Goal: Task Accomplishment & Management: Complete application form

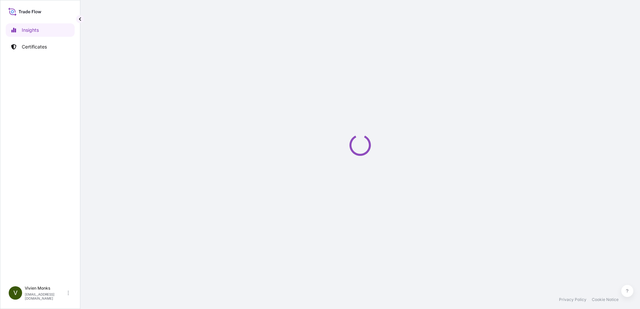
select select "2025"
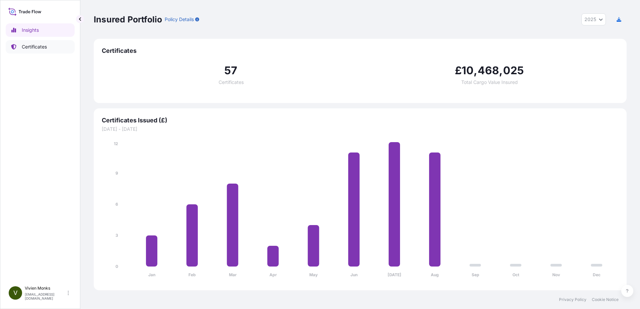
click at [43, 45] on p "Certificates" at bounding box center [34, 46] width 25 height 7
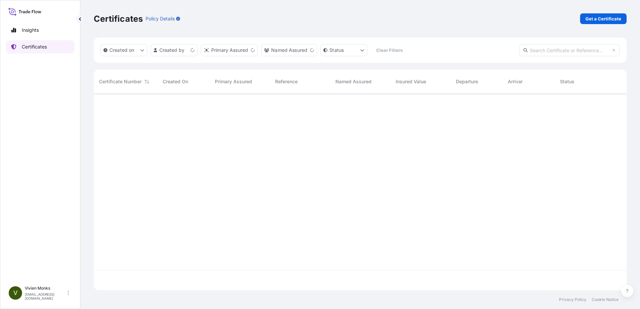
scroll to position [195, 528]
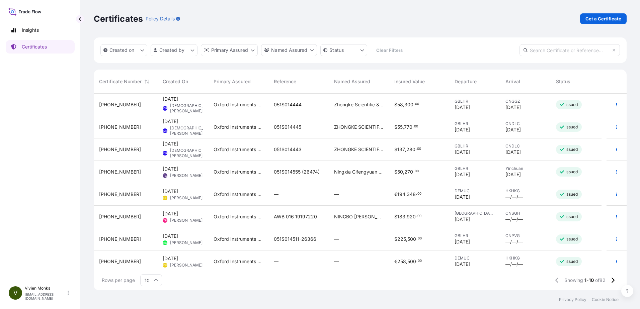
click at [190, 57] on div "Created on Created by Primary Assured Named Assured Status Clear Filters" at bounding box center [360, 49] width 533 height 25
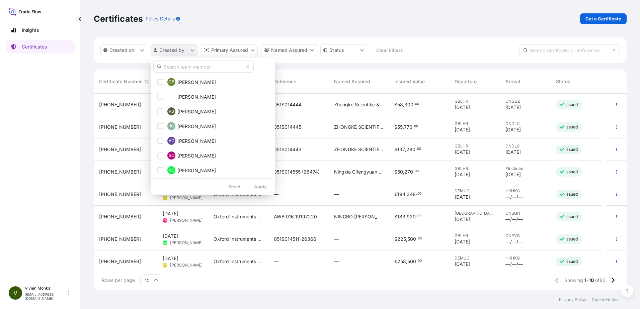
click at [188, 53] on html "Insights Certificates V [PERSON_NAME] [PERSON_NAME][EMAIL_ADDRESS][DOMAIN_NAME]…" at bounding box center [320, 154] width 640 height 309
click at [190, 65] on input "text" at bounding box center [203, 67] width 100 height 12
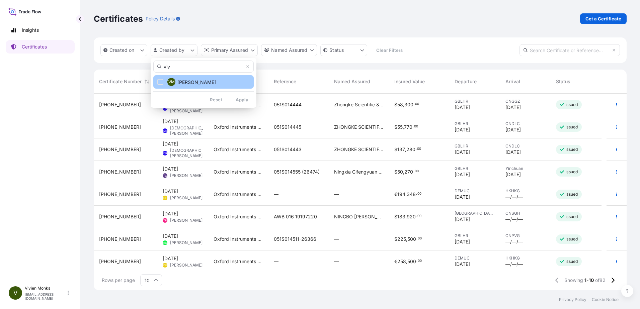
type input "viv"
click at [208, 79] on button "VM [PERSON_NAME]" at bounding box center [203, 81] width 100 height 13
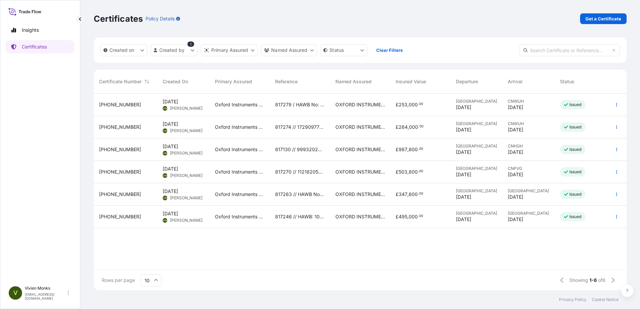
click at [178, 105] on span "[DATE]" at bounding box center [170, 101] width 15 height 7
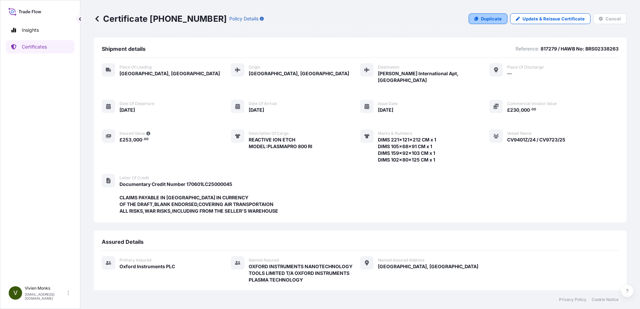
click at [488, 21] on p "Duplicate" at bounding box center [491, 18] width 21 height 7
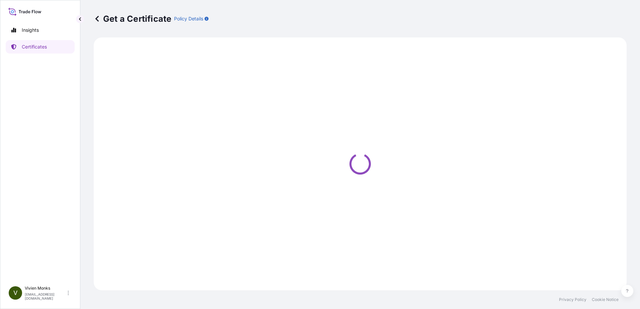
select select "Road / [GEOGRAPHIC_DATA]"
select select "Air"
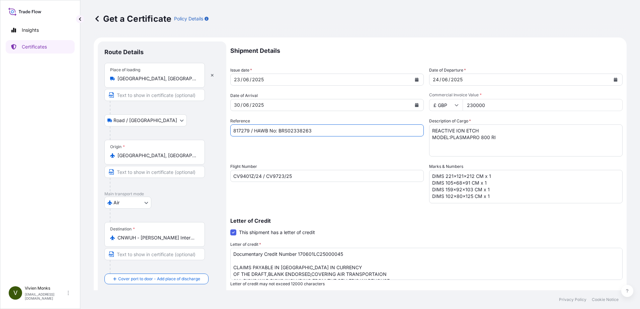
click at [246, 129] on input "817279 / HAWB No: BRS02338263" at bounding box center [326, 130] width 193 height 12
click at [164, 240] on input "CNWUH - [PERSON_NAME] International Apt, [GEOGRAPHIC_DATA]" at bounding box center [156, 238] width 79 height 7
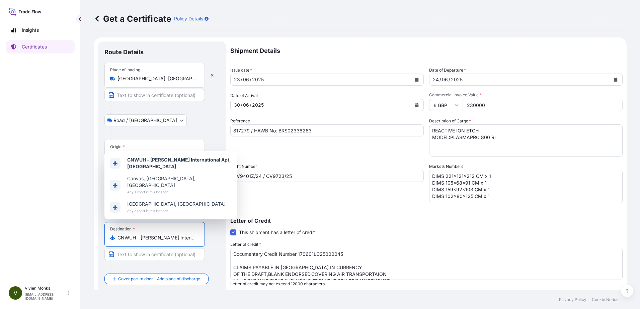
click at [164, 240] on input "CNWUH - [PERSON_NAME] International Apt, [GEOGRAPHIC_DATA]" at bounding box center [156, 238] width 79 height 7
paste input "[GEOGRAPHIC_DATA],[GEOGRAPHIC_DATA]"
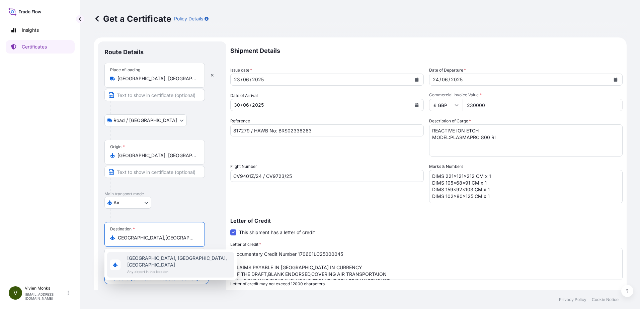
click at [172, 259] on span "[GEOGRAPHIC_DATA], [GEOGRAPHIC_DATA], [GEOGRAPHIC_DATA]" at bounding box center [179, 261] width 104 height 13
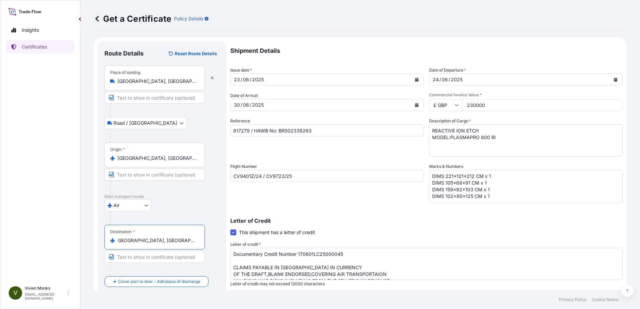
scroll to position [0, 0]
click at [162, 238] on input "[GEOGRAPHIC_DATA], [GEOGRAPHIC_DATA], [GEOGRAPHIC_DATA]" at bounding box center [156, 240] width 79 height 7
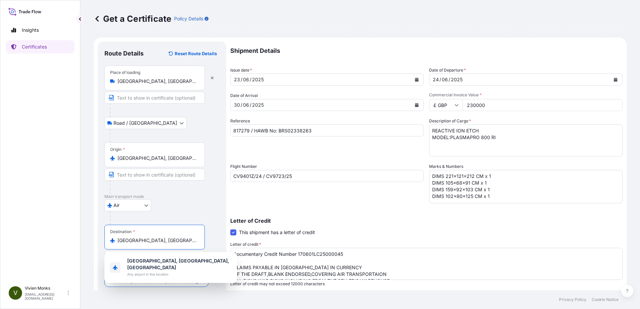
click at [162, 238] on input "[GEOGRAPHIC_DATA], [GEOGRAPHIC_DATA], [GEOGRAPHIC_DATA]" at bounding box center [156, 240] width 79 height 7
paste input "HENZHEN [GEOGRAPHIC_DATA]"
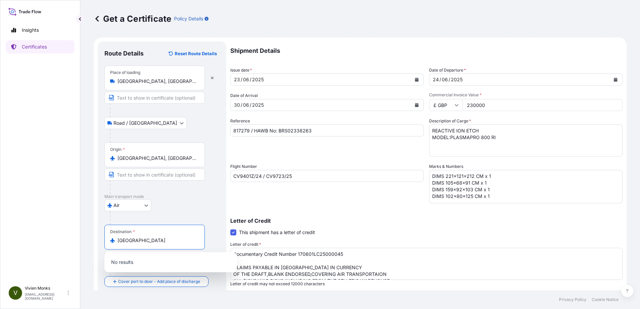
type input "[GEOGRAPHIC_DATA], [GEOGRAPHIC_DATA], [GEOGRAPHIC_DATA]"
click at [241, 186] on div "Flight Number CV9401Z/24 / CV9723/25" at bounding box center [326, 183] width 193 height 40
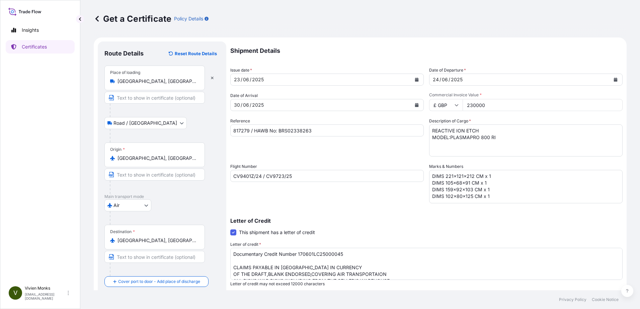
click at [280, 104] on div "[DATE]" at bounding box center [321, 105] width 181 height 12
click at [245, 128] on input "817279 / HAWB No: BRS02338263" at bounding box center [326, 130] width 193 height 12
paste input "92"
click at [300, 132] on input "817292 / HAWB No: BRS02338263" at bounding box center [326, 130] width 193 height 12
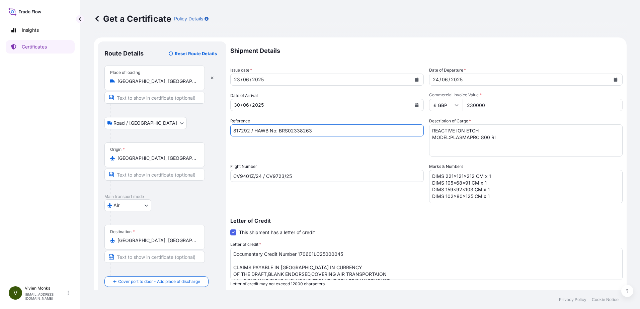
click at [300, 131] on input "817292 / HAWB No: BRS02338263" at bounding box center [326, 130] width 193 height 12
paste input "444756"
type input "817292 / HAWB No: BRS02444756"
drag, startPoint x: 261, startPoint y: 175, endPoint x: 227, endPoint y: 174, distance: 33.8
click at [227, 174] on form "Route Details Reset Route Details Place of loading [GEOGRAPHIC_DATA], [GEOGRAPH…" at bounding box center [360, 210] width 533 height 346
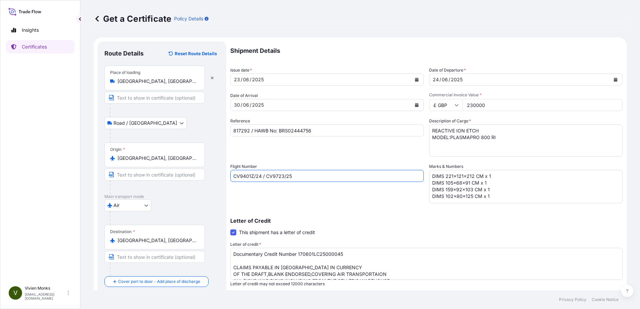
click at [259, 178] on input "CV9401Z/24 / CV9723/25" at bounding box center [326, 176] width 193 height 12
drag, startPoint x: 261, startPoint y: 176, endPoint x: 151, endPoint y: 171, distance: 110.2
click at [155, 171] on form "Route Details Reset Route Details Place of loading [GEOGRAPHIC_DATA], [GEOGRAPH…" at bounding box center [360, 210] width 533 height 346
paste input "HINA LH7971S/13"
drag, startPoint x: 249, startPoint y: 176, endPoint x: 208, endPoint y: 177, distance: 40.5
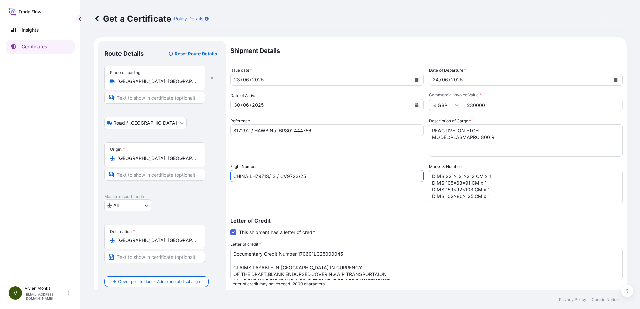
click at [209, 176] on form "Route Details Reset Route Details Place of loading [GEOGRAPHIC_DATA], [GEOGRAPH…" at bounding box center [360, 210] width 533 height 346
click at [303, 177] on input "LH7971S/13 / CV9723/25" at bounding box center [326, 176] width 193 height 12
drag, startPoint x: 293, startPoint y: 176, endPoint x: 264, endPoint y: 177, distance: 29.1
click at [264, 177] on input "LH7971S/13 / CV9723/25" at bounding box center [326, 176] width 193 height 12
paste input "LH8442/16"
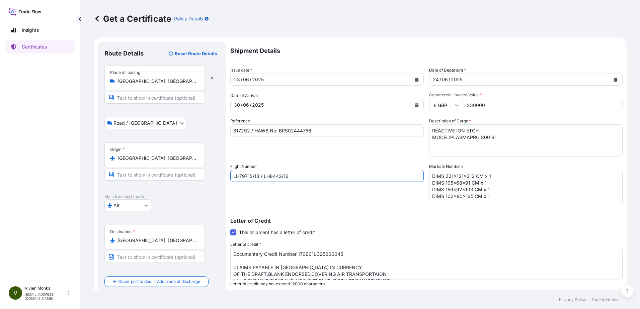
type input "LH7971S/13 / LH8442/16"
click at [487, 193] on textarea "DIMS 221x121x212 CM x 1 DIMS 105x68x91 CM x 1 DIMS 159x92x103 CM x 1 DIMS 102x8…" at bounding box center [525, 186] width 193 height 33
drag, startPoint x: 495, startPoint y: 198, endPoint x: 424, endPoint y: 168, distance: 77.5
click at [424, 168] on div "Shipment Details Issue date * [DATE] Date of Departure * [DATE] Date of Arrival…" at bounding box center [426, 200] width 392 height 319
paste textarea "145x107x200"
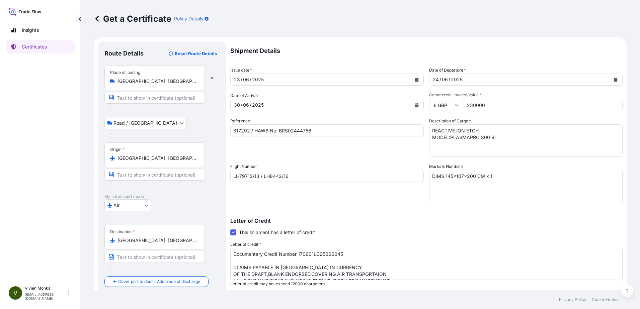
click at [465, 186] on textarea "DIMS 221x121x212 CM x 1 DIMS 105x68x91 CM x 1 DIMS 159x92x103 CM x 1 DIMS 102x8…" at bounding box center [525, 186] width 193 height 33
click at [502, 178] on textarea "DIMS 221x121x212 CM x 1 DIMS 105x68x91 CM x 1 DIMS 159x92x103 CM x 1 DIMS 102x8…" at bounding box center [525, 186] width 193 height 33
paste textarea "DIMS 129x106x134 CM x 1"
click at [465, 183] on textarea "DIMS 221x121x212 CM x 1 DIMS 105x68x91 CM x 1 DIMS 159x92x103 CM x 1 DIMS 102x8…" at bounding box center [525, 186] width 193 height 33
click at [505, 185] on textarea "DIMS 221x121x212 CM x 1 DIMS 105x68x91 CM x 1 DIMS 159x92x103 CM x 1 DIMS 102x8…" at bounding box center [525, 186] width 193 height 33
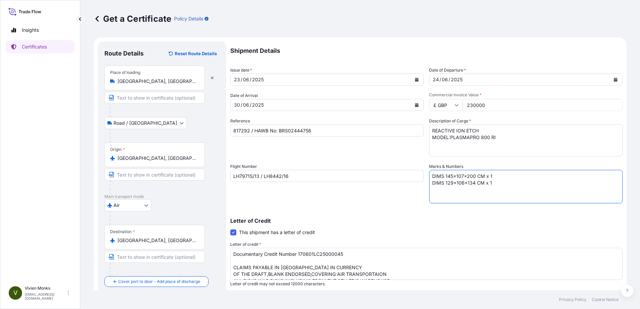
paste textarea "DIMS 102x80x125 CM x 1"
click at [510, 192] on textarea "DIMS 221x121x212 CM x 1 DIMS 105x68x91 CM x 1 DIMS 159x92x103 CM x 1 DIMS 102x8…" at bounding box center [525, 186] width 193 height 33
paste textarea "DIMS 159x92x103 CM x 1"
type textarea "DIMS 145x107x200 CM x 1 DIMS 129x106x134 CM x 1 DIMS 102x80x125 CM x 1 DIMS 159…"
drag, startPoint x: 502, startPoint y: 138, endPoint x: 358, endPoint y: 110, distance: 147.1
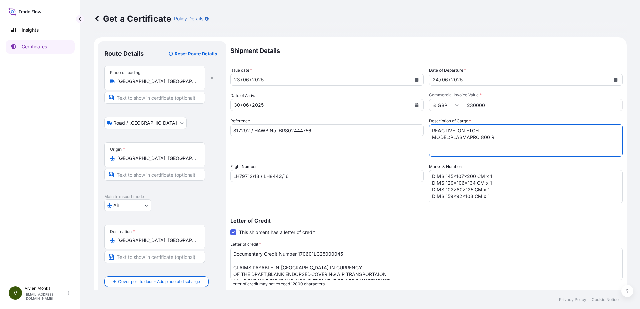
click at [358, 110] on div "Shipment Details Issue date * [DATE] Date of Departure * [DATE] Date of Arrival…" at bounding box center [426, 200] width 392 height 319
paste textarea "PO NO. E000100002420241220001"
click at [511, 149] on textarea "REACTIVE ION ETCH MODEL:PLASMAPRO 800 RI" at bounding box center [525, 140] width 193 height 32
paste textarea "COMMODITY: PLASMAPRO 80 COBRA"
click at [487, 149] on textarea "REACTIVE ION ETCH MODEL:PLASMAPRO 800 RI" at bounding box center [525, 140] width 193 height 32
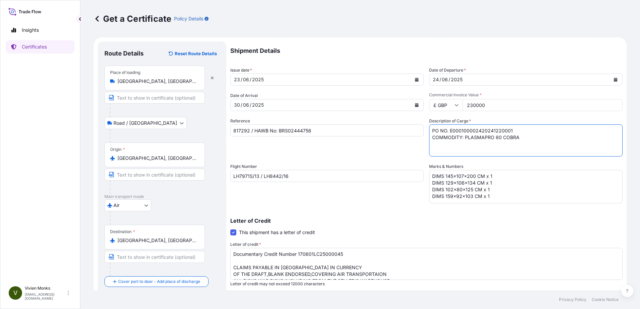
paste textarea "QUANTITY: 1 SET"
click at [445, 151] on textarea "REACTIVE ION ETCH MODEL:PLASMAPRO 800 RI" at bounding box center [525, 140] width 193 height 32
paste textarea "UNIT PRICE: GBP 258,000.00 /SET"
type textarea "PO NO. E000100002420241220001 COMMODITY: PLASMAPRO 80 COBRA QUANTITY: 1 SET UNI…"
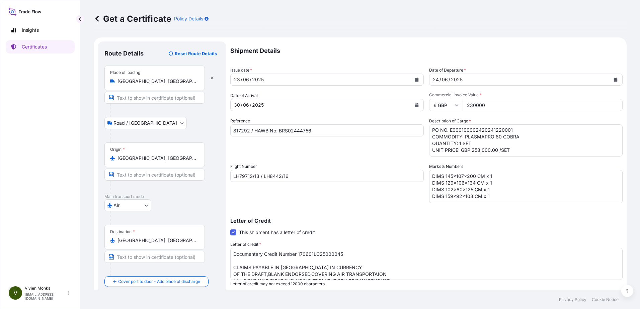
click at [415, 227] on div "Letter of Credit This shipment has a letter of credit Letter of credit * Docume…" at bounding box center [426, 252] width 392 height 69
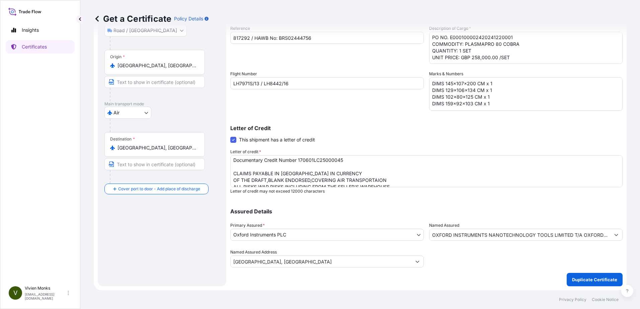
scroll to position [0, 0]
click at [351, 170] on textarea "Documentary Credit Number 170601LC25000045 CLAIMS PAYABLE IN [GEOGRAPHIC_DATA] …" at bounding box center [426, 171] width 392 height 32
drag, startPoint x: 352, startPoint y: 163, endPoint x: 213, endPoint y: 161, distance: 138.9
click at [216, 161] on form "Route Details Reset Route Details Place of loading [GEOGRAPHIC_DATA], [GEOGRAPH…" at bounding box center [360, 118] width 533 height 346
paste textarea "LC45115C500517"
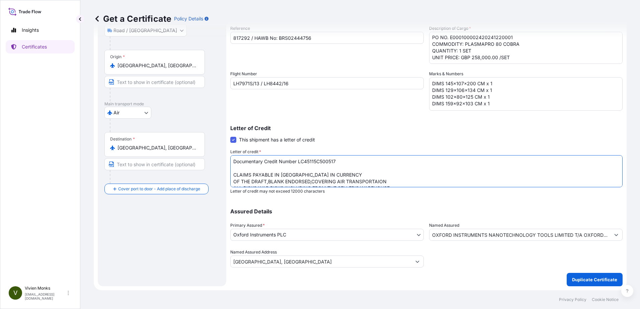
click at [373, 179] on textarea "Documentary Credit Number 170601LC25000045 CLAIMS PAYABLE IN [GEOGRAPHIC_DATA] …" at bounding box center [426, 171] width 392 height 32
drag, startPoint x: 393, startPoint y: 183, endPoint x: 218, endPoint y: 170, distance: 175.8
click at [218, 170] on form "Route Details Reset Route Details Place of loading [GEOGRAPHIC_DATA], [GEOGRAPH…" at bounding box center [360, 118] width 533 height 346
paste textarea "MAINLAND CHINA IN : :CURRENCY OF THE CREDIT, BLANK ENDORSED, COVERING AIR : :TR…"
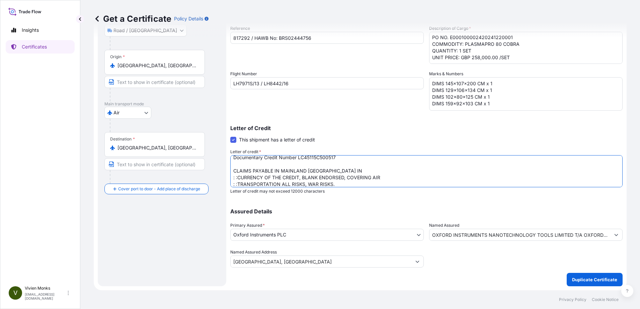
scroll to position [0, 0]
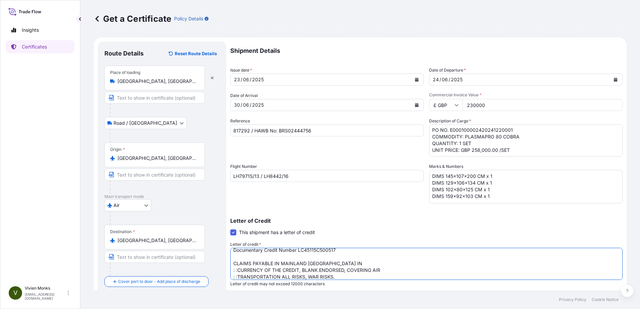
type textarea "Documentary Credit Number LC45115C500517 CLAIMS PAYABLE IN MAINLAND [GEOGRAPHIC…"
click at [490, 104] on input "230000" at bounding box center [542, 105] width 160 height 12
drag, startPoint x: 491, startPoint y: 105, endPoint x: 433, endPoint y: 112, distance: 58.6
click at [437, 113] on div "Shipment Details Issue date * [DATE] Date of Departure * [DATE] Date of Arrival…" at bounding box center [426, 200] width 392 height 319
click at [489, 104] on input "230000" at bounding box center [542, 105] width 160 height 12
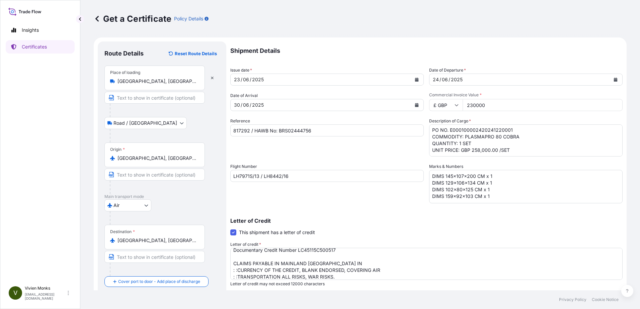
drag, startPoint x: 492, startPoint y: 105, endPoint x: 414, endPoint y: 101, distance: 77.7
click at [416, 101] on div "Shipment Details Issue date * [DATE] Date of Departure * [DATE] Date of Arrival…" at bounding box center [426, 200] width 392 height 319
type input "25800.000"
click at [280, 80] on div "[DATE]" at bounding box center [321, 80] width 181 height 12
click at [268, 104] on div "[DATE]" at bounding box center [321, 105] width 181 height 12
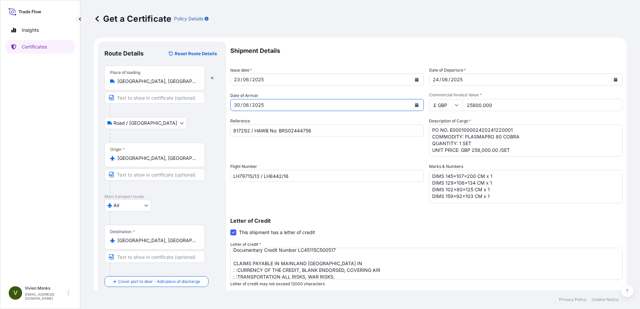
click at [241, 104] on div "/" at bounding box center [242, 105] width 2 height 8
click at [240, 102] on div "30" at bounding box center [236, 105] width 7 height 8
click at [238, 102] on div "30" at bounding box center [236, 105] width 7 height 8
click at [415, 105] on icon "Calendar" at bounding box center [417, 105] width 4 height 4
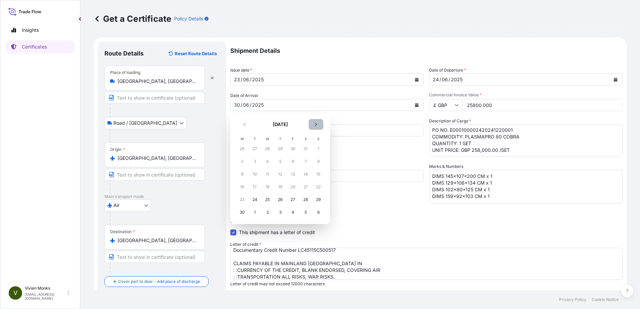
click at [315, 124] on icon "Next" at bounding box center [316, 124] width 4 height 4
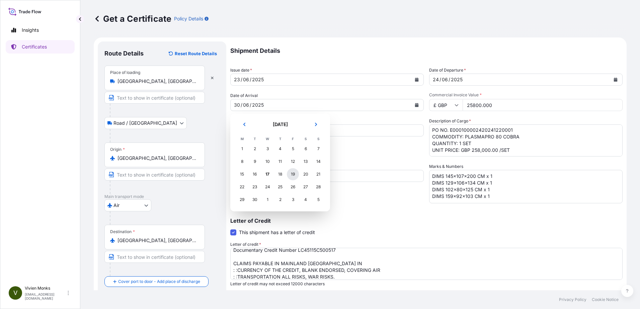
click at [290, 173] on div "19" at bounding box center [293, 174] width 12 height 12
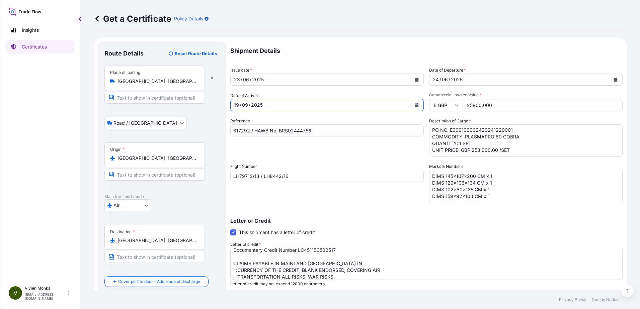
click at [415, 106] on icon "Calendar" at bounding box center [417, 105] width 4 height 4
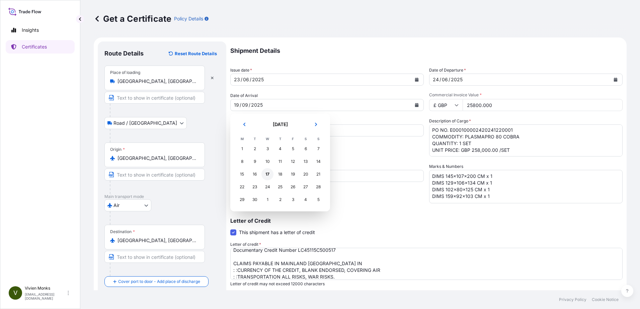
click at [271, 172] on div "17" at bounding box center [267, 174] width 12 height 12
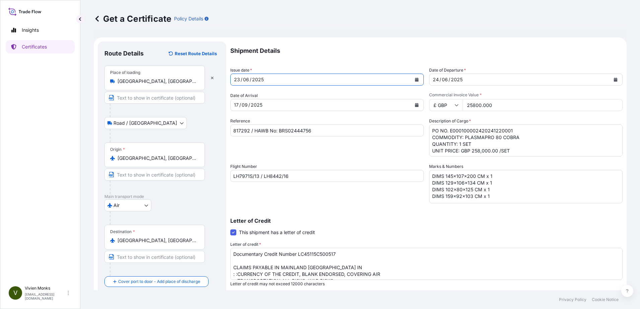
click at [415, 83] on button "Calendar" at bounding box center [416, 79] width 11 height 11
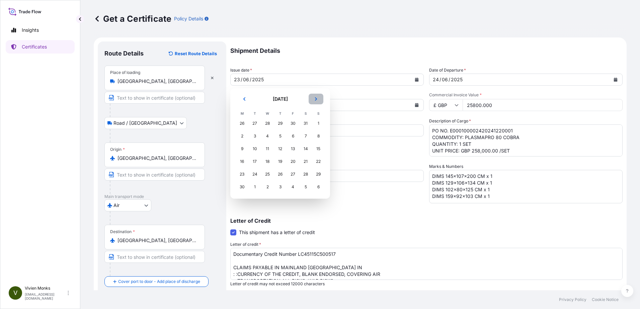
click at [315, 100] on icon "Next" at bounding box center [316, 99] width 4 height 4
click at [315, 151] on div "21" at bounding box center [318, 149] width 12 height 12
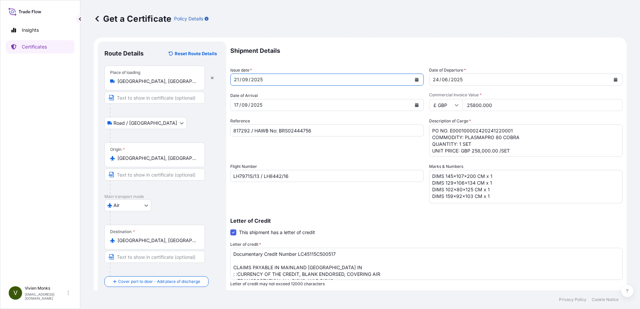
click at [415, 80] on icon "Calendar" at bounding box center [417, 80] width 4 height 4
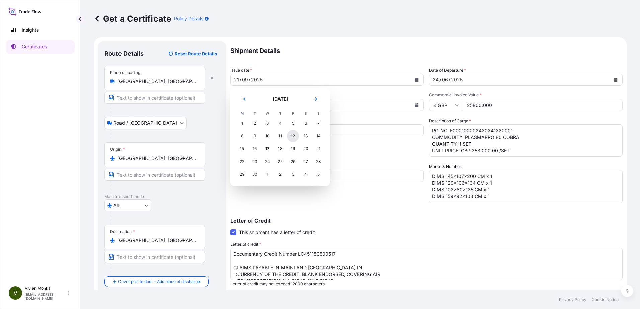
click at [292, 137] on div "12" at bounding box center [293, 136] width 12 height 12
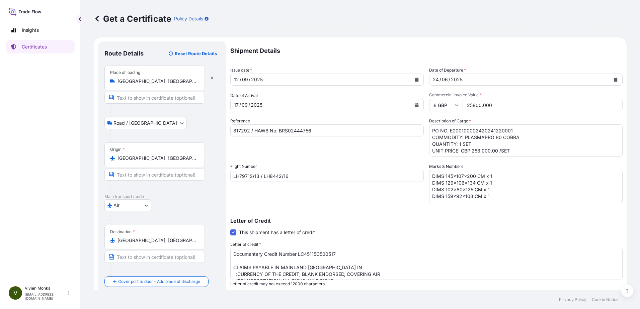
click at [352, 194] on div "Flight Number LH7971S/13 / LH8442/16" at bounding box center [326, 183] width 193 height 40
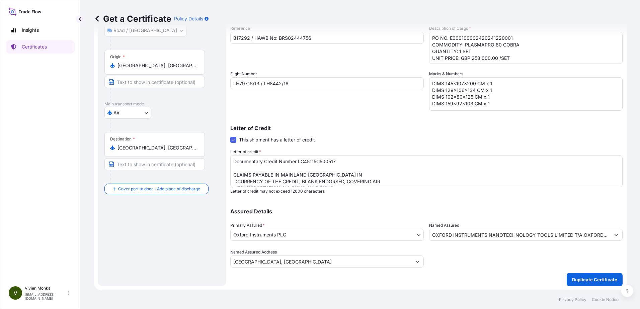
scroll to position [7, 0]
click at [238, 173] on textarea "Documentary Credit Number 170601LC25000045 CLAIMS PAYABLE IN [GEOGRAPHIC_DATA] …" at bounding box center [426, 171] width 392 height 32
click at [238, 179] on textarea "Documentary Credit Number 170601LC25000045 CLAIMS PAYABLE IN [GEOGRAPHIC_DATA] …" at bounding box center [426, 171] width 392 height 32
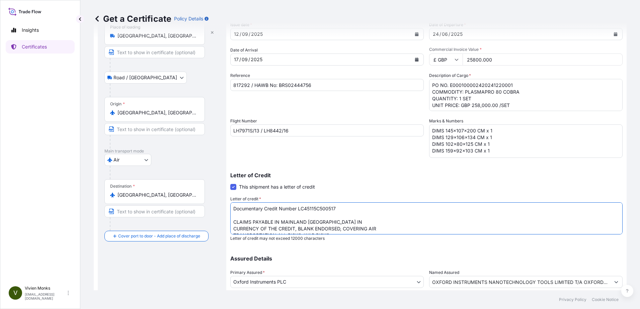
scroll to position [0, 0]
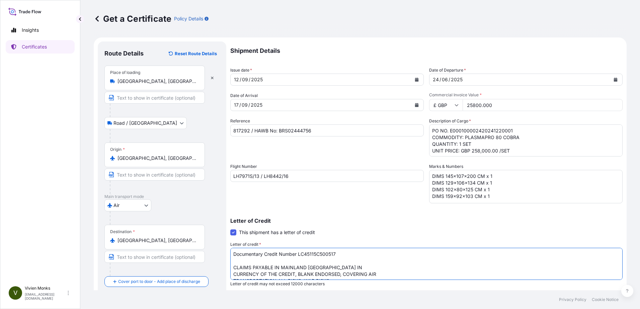
type textarea "Documentary Credit Number LC45115C500517 CLAIMS PAYABLE IN MAINLAND [GEOGRAPHIC…"
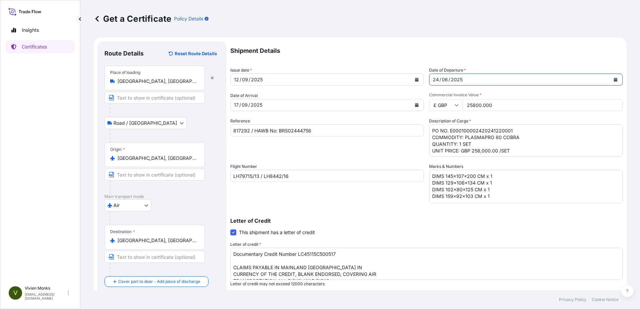
click at [614, 80] on icon "Calendar" at bounding box center [616, 80] width 4 height 4
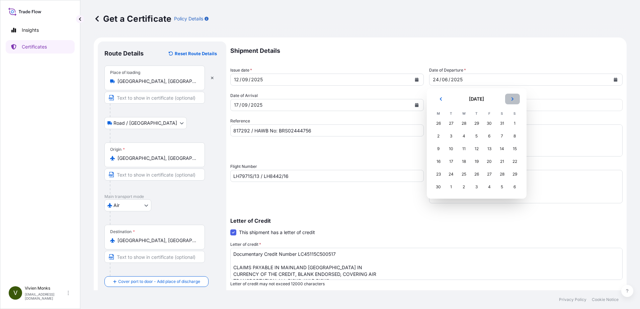
click at [512, 100] on icon "Next" at bounding box center [512, 99] width 4 height 4
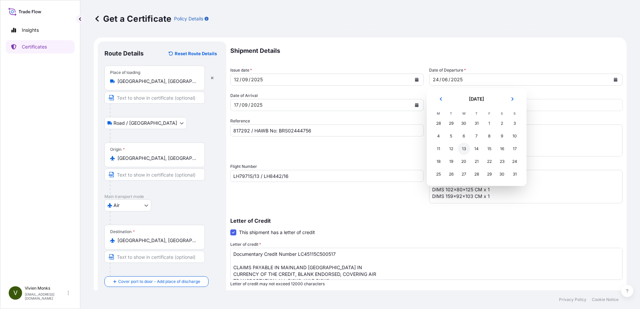
click at [459, 148] on div "13" at bounding box center [464, 149] width 12 height 12
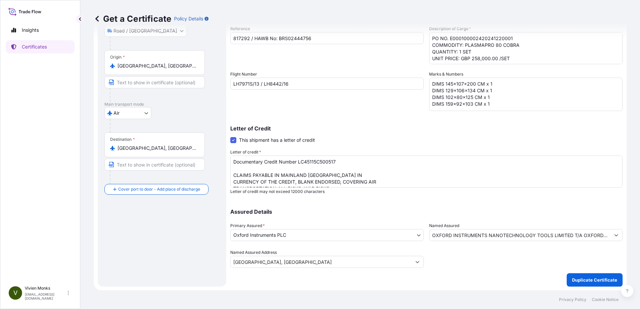
scroll to position [93, 0]
click at [577, 281] on p "Duplicate Certificate" at bounding box center [594, 279] width 45 height 7
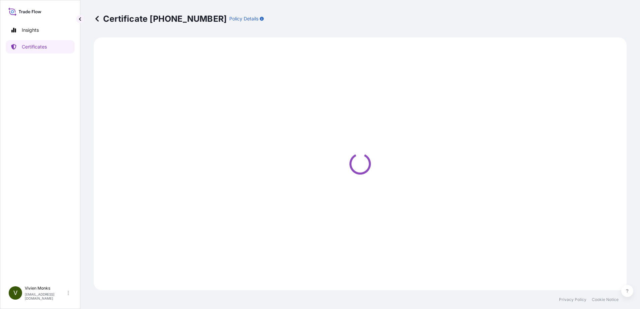
select select "Road / [GEOGRAPHIC_DATA]"
select select "Air"
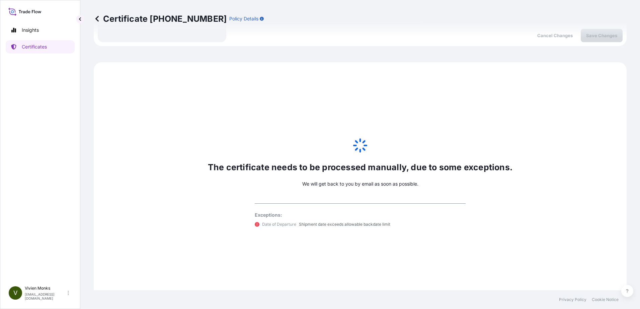
scroll to position [349, 0]
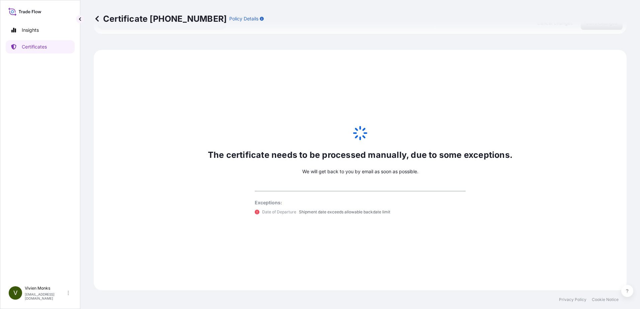
click at [301, 179] on div "The certificate needs to be processed manually, due to some exceptions. We will…" at bounding box center [360, 170] width 533 height 241
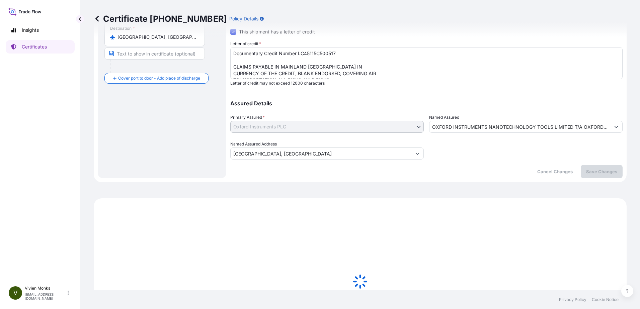
scroll to position [167, 0]
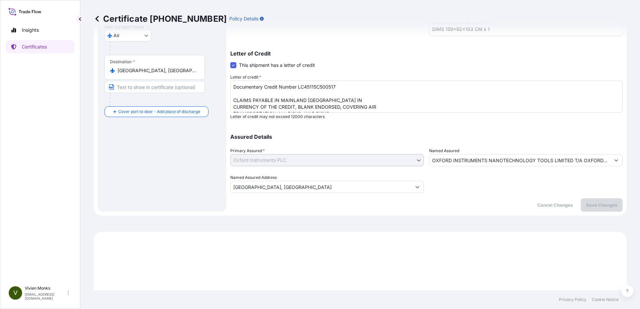
click at [381, 173] on div "Assured Details Primary Assured * Oxford Instruments PLC Oxford Instruments PLC…" at bounding box center [426, 159] width 392 height 67
click at [366, 185] on input "[GEOGRAPHIC_DATA], [GEOGRAPHIC_DATA]" at bounding box center [321, 187] width 181 height 12
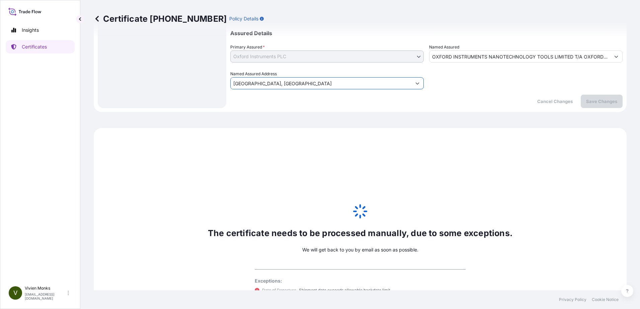
scroll to position [349, 0]
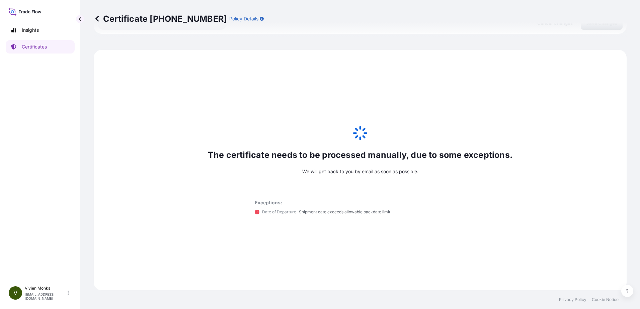
click at [435, 170] on div "The certificate needs to be processed manually, due to some exceptions. We will…" at bounding box center [360, 170] width 533 height 241
click at [374, 171] on div "The certificate needs to be processed manually, due to some exceptions. We will…" at bounding box center [360, 170] width 533 height 241
drag, startPoint x: 374, startPoint y: 171, endPoint x: 339, endPoint y: 174, distance: 35.3
click at [339, 174] on p "We will get back to you by email as soon as possible." at bounding box center [360, 171] width 116 height 7
drag, startPoint x: 339, startPoint y: 174, endPoint x: 287, endPoint y: 212, distance: 64.6
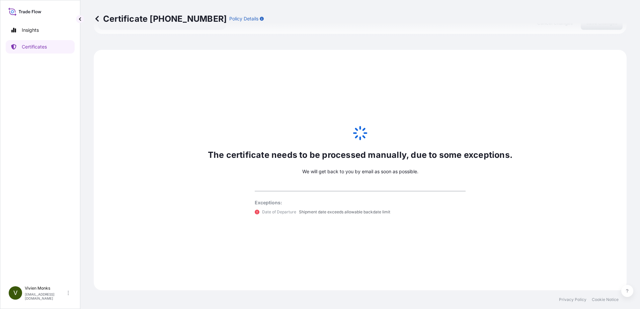
click at [290, 207] on div "Exceptions: Date of Departure Shipment date exceeds allowable backdate limit" at bounding box center [360, 203] width 224 height 24
click at [269, 217] on div "The certificate needs to be processed manually, due to some exceptions. We will…" at bounding box center [360, 170] width 533 height 241
drag, startPoint x: 290, startPoint y: 213, endPoint x: 395, endPoint y: 215, distance: 105.4
click at [395, 215] on div "Date of Departure Shipment date exceeds allowable backdate limit" at bounding box center [360, 212] width 211 height 7
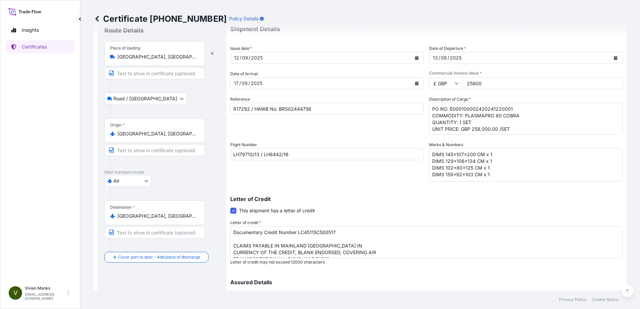
scroll to position [33, 0]
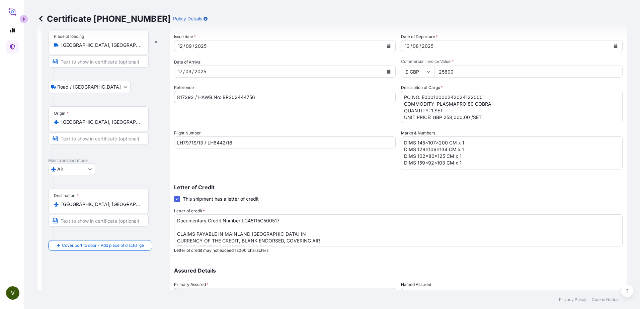
click at [25, 21] on button "button" at bounding box center [24, 19] width 8 height 8
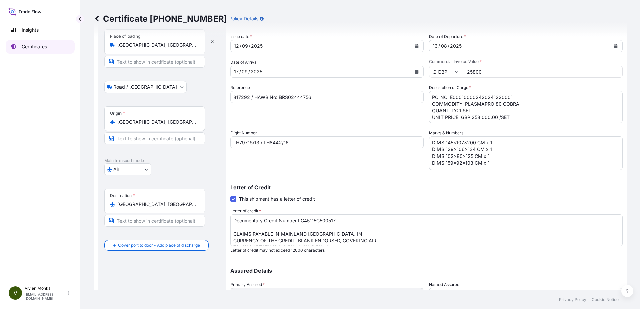
click at [17, 44] on link "Certificates" at bounding box center [40, 46] width 69 height 13
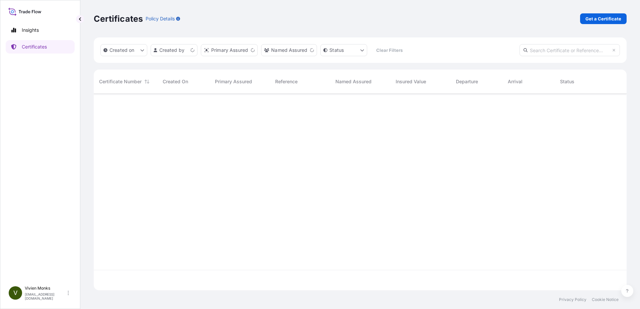
scroll to position [195, 528]
click at [603, 22] on p "Get a Certificate" at bounding box center [603, 18] width 36 height 7
select select "Sea"
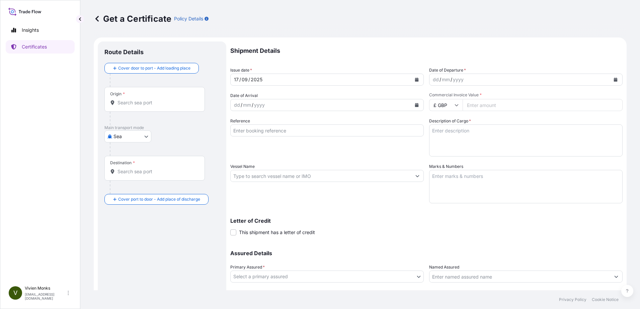
click at [147, 102] on input "Origin *" at bounding box center [156, 102] width 79 height 7
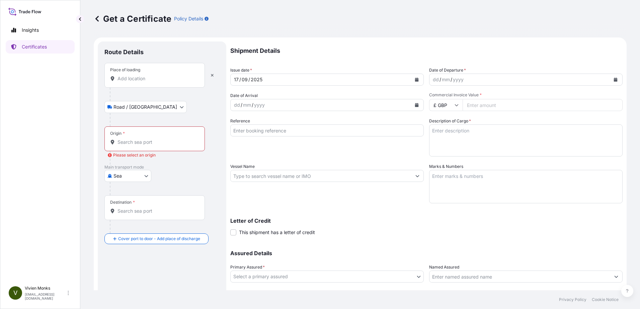
click at [142, 80] on input "Place of loading" at bounding box center [156, 78] width 79 height 7
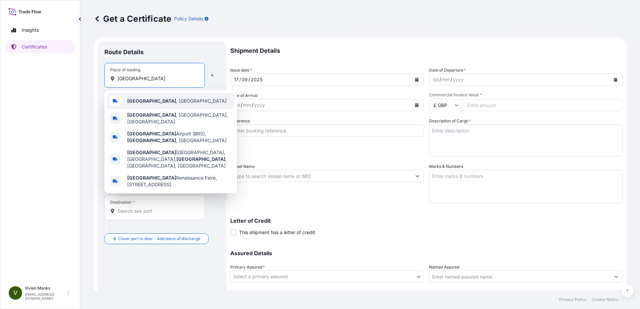
click at [154, 100] on div "[GEOGRAPHIC_DATA] , [GEOGRAPHIC_DATA]" at bounding box center [170, 101] width 127 height 16
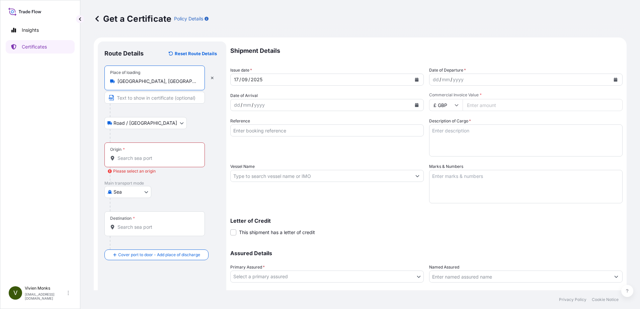
type input "[GEOGRAPHIC_DATA], [GEOGRAPHIC_DATA]"
click at [144, 156] on input "Origin * Please select an origin" at bounding box center [156, 158] width 79 height 7
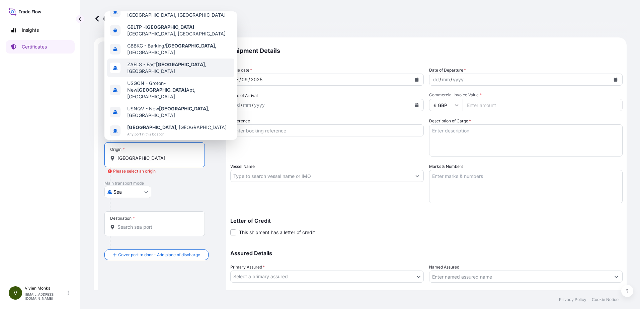
scroll to position [51, 0]
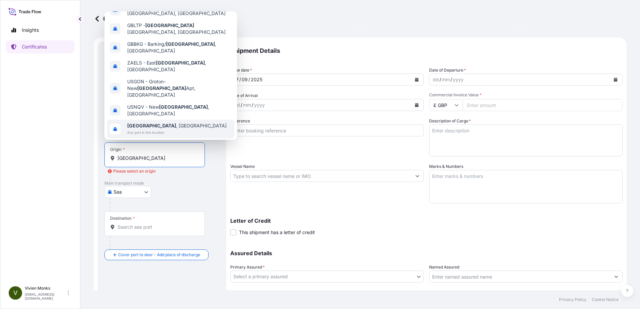
click at [177, 120] on div "[GEOGRAPHIC_DATA] , [GEOGRAPHIC_DATA] Any port in this location" at bounding box center [170, 129] width 127 height 19
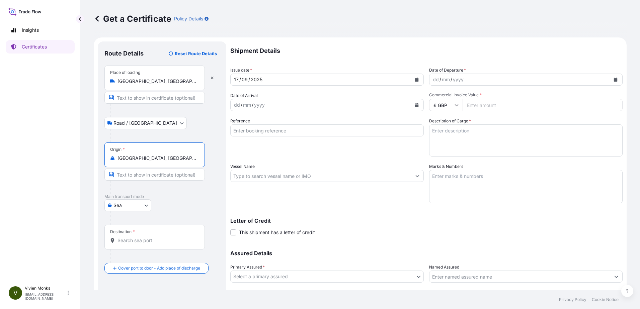
type input "[GEOGRAPHIC_DATA], [GEOGRAPHIC_DATA]"
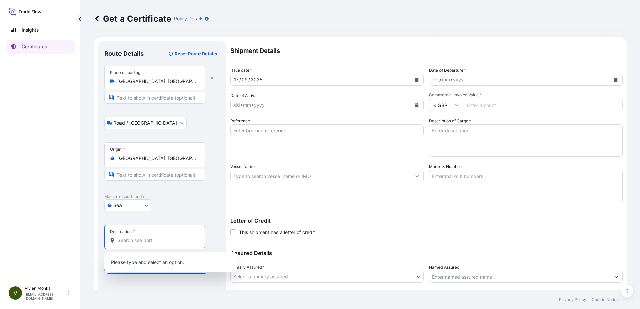
click at [148, 240] on input "Destination *" at bounding box center [156, 240] width 79 height 7
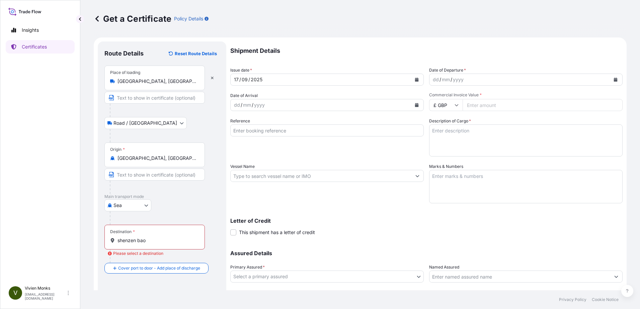
click at [160, 243] on input "shenzen bao" at bounding box center [156, 240] width 79 height 7
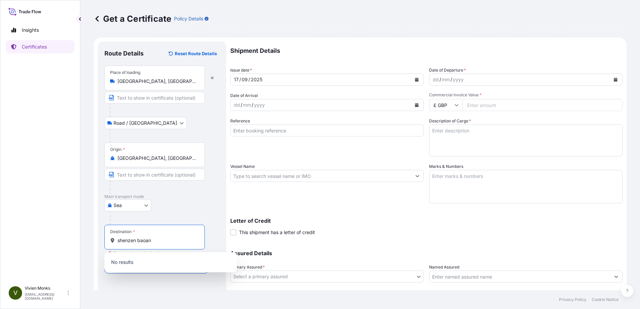
drag, startPoint x: 160, startPoint y: 243, endPoint x: 117, endPoint y: 242, distance: 43.2
click at [117, 242] on div "shenzen baoan" at bounding box center [154, 240] width 89 height 7
paste input "SHENZHEN BAOAN AIRP"
click at [213, 198] on p "Main transport mode" at bounding box center [161, 196] width 115 height 5
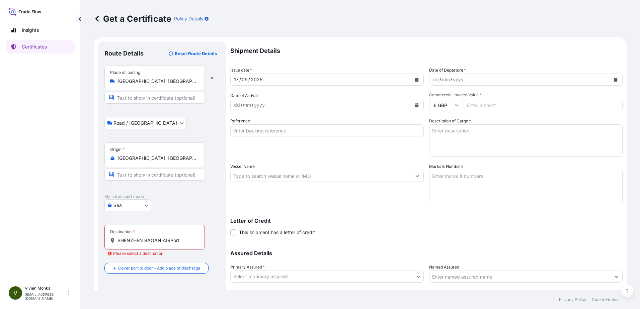
click at [181, 243] on input "SHENZHEN BAOAN AIRPort" at bounding box center [156, 240] width 79 height 7
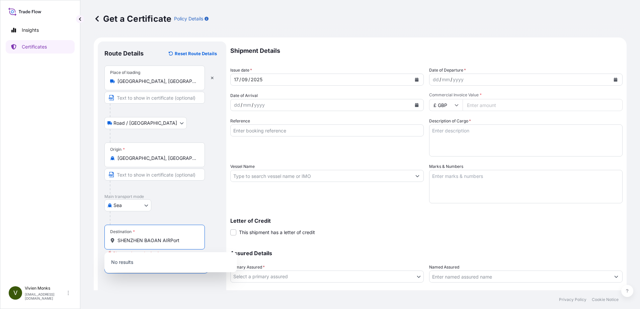
drag, startPoint x: 184, startPoint y: 239, endPoint x: 125, endPoint y: 241, distance: 58.9
click at [125, 241] on input "SHENZHEN BAOAN AIRPort" at bounding box center [156, 240] width 79 height 7
drag, startPoint x: 176, startPoint y: 243, endPoint x: 141, endPoint y: 243, distance: 35.1
click at [141, 243] on input "[GEOGRAPHIC_DATA]" at bounding box center [156, 240] width 79 height 7
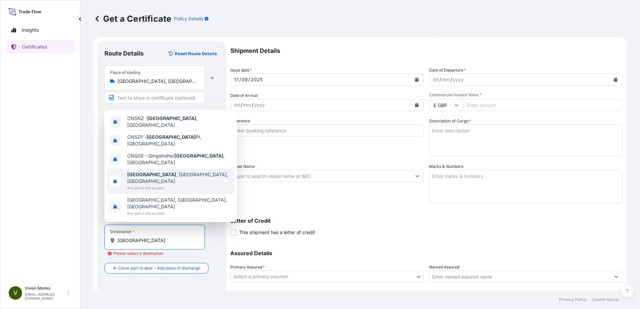
click at [169, 185] on span "[GEOGRAPHIC_DATA] , [GEOGRAPHIC_DATA], [GEOGRAPHIC_DATA]" at bounding box center [179, 177] width 104 height 13
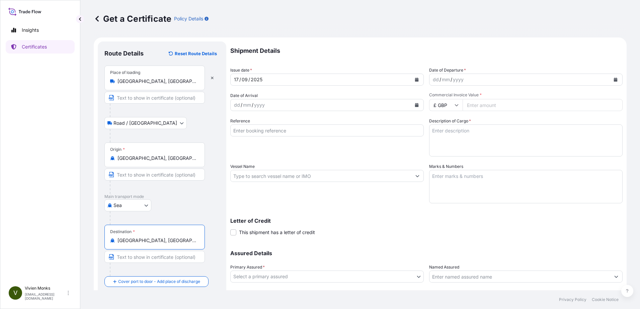
type input "[GEOGRAPHIC_DATA], [GEOGRAPHIC_DATA], [GEOGRAPHIC_DATA]"
click at [417, 79] on button "Calendar" at bounding box center [416, 79] width 11 height 11
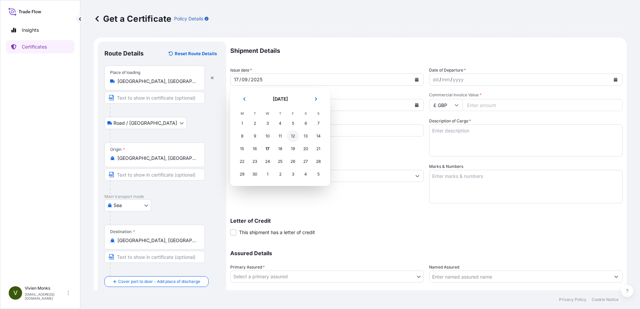
click at [294, 138] on div "12" at bounding box center [293, 136] width 12 height 12
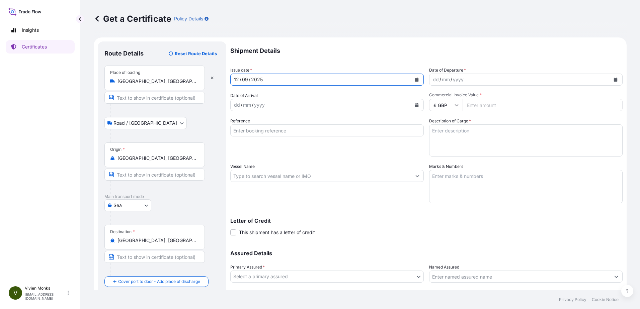
click at [611, 76] on button "Calendar" at bounding box center [615, 79] width 11 height 11
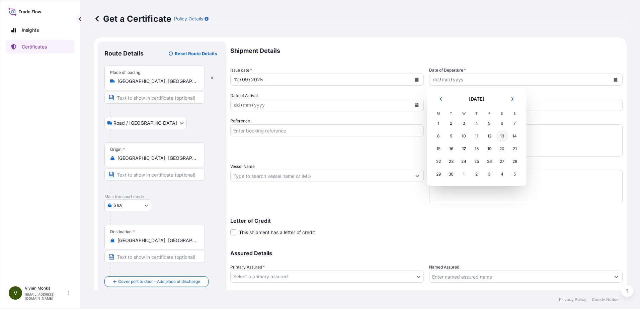
click at [501, 135] on div "13" at bounding box center [502, 136] width 12 height 12
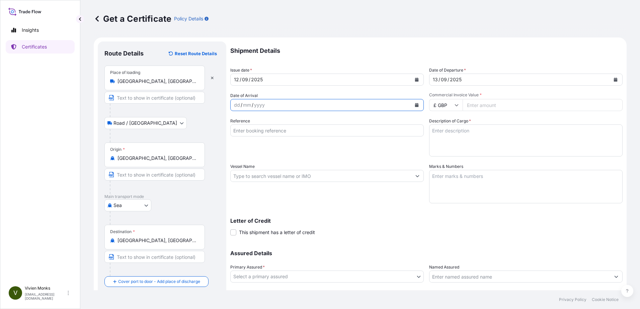
click at [416, 105] on icon "Calendar" at bounding box center [417, 105] width 4 height 4
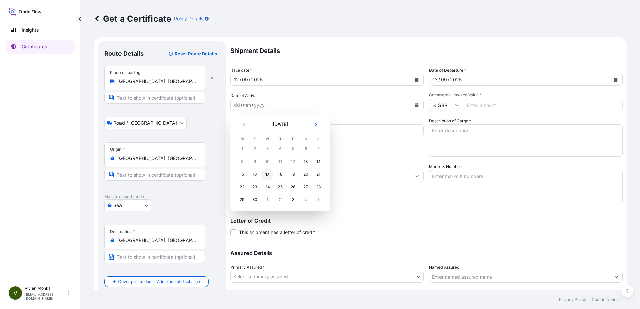
click at [271, 173] on div "17" at bounding box center [267, 174] width 12 height 12
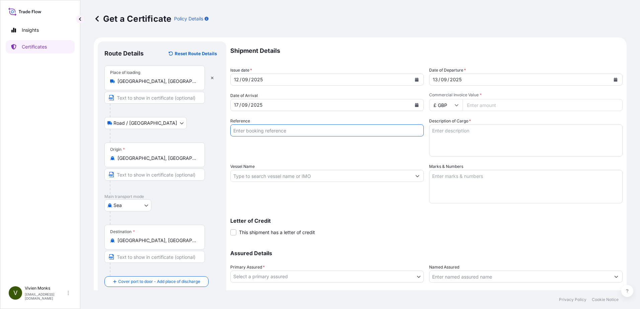
click at [277, 133] on input "Reference" at bounding box center [326, 130] width 193 height 12
click at [284, 130] on input "817292" at bounding box center [326, 130] width 193 height 12
type input "817292 / HAWB No: BRS02444756"
click at [309, 129] on input "817292 / HAWB No: BRS02444756" at bounding box center [326, 130] width 193 height 12
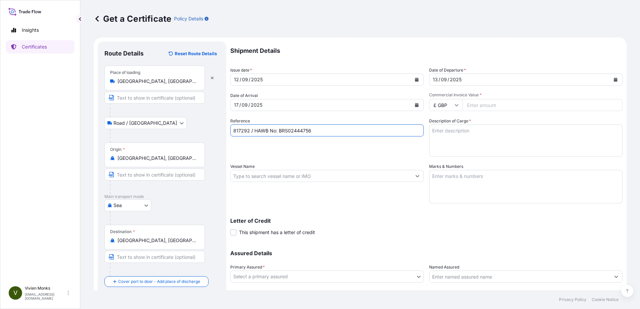
drag, startPoint x: 315, startPoint y: 129, endPoint x: 279, endPoint y: 132, distance: 35.2
click at [279, 132] on input "817292 / HAWB No: BRS02444756" at bounding box center [326, 130] width 193 height 12
click at [266, 172] on input "Vessel Name" at bounding box center [321, 176] width 181 height 12
click at [261, 172] on input "Vessel Name" at bounding box center [321, 176] width 181 height 12
paste input "RT,[GEOGRAPHIC_DATA] L"
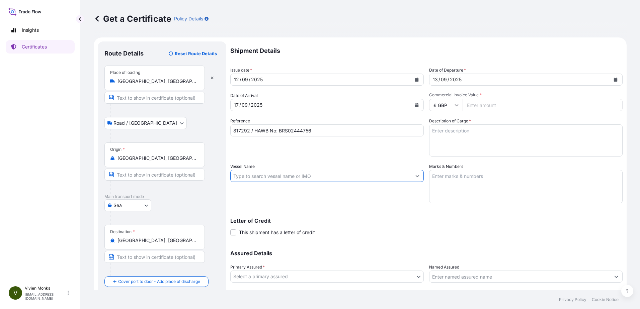
type input "RT,[GEOGRAPHIC_DATA] L"
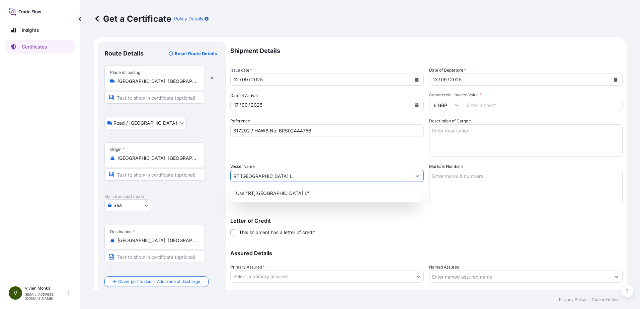
drag, startPoint x: 263, startPoint y: 176, endPoint x: 140, endPoint y: 159, distance: 124.0
click at [140, 159] on form "Route Details Reset Route Details Place of loading [GEOGRAPHIC_DATA], [GEOGRAPH…" at bounding box center [360, 184] width 533 height 295
type input "LH7971S/13 / LH8442/16"
click at [364, 234] on div "Letter of Credit This shipment has a letter of credit Letter of credit * Letter…" at bounding box center [426, 227] width 392 height 18
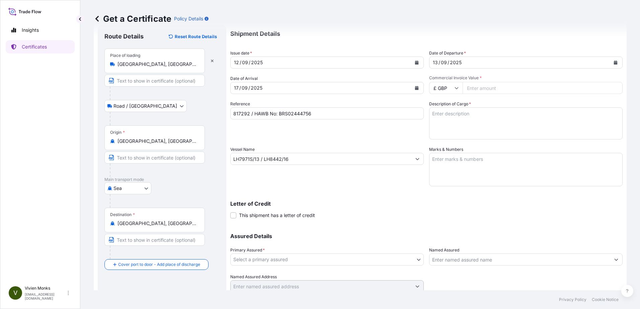
scroll to position [33, 0]
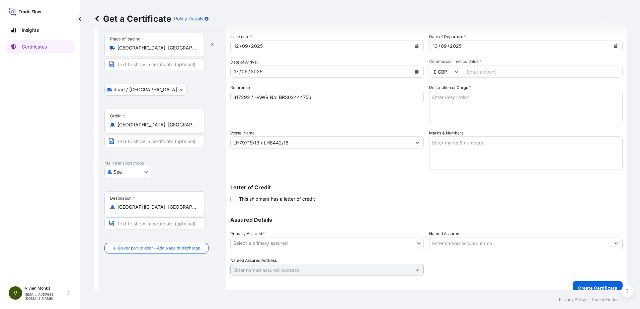
click at [296, 201] on span "This shipment has a letter of credit" at bounding box center [277, 199] width 76 height 7
click at [230, 195] on input "This shipment has a letter of credit" at bounding box center [230, 195] width 0 height 0
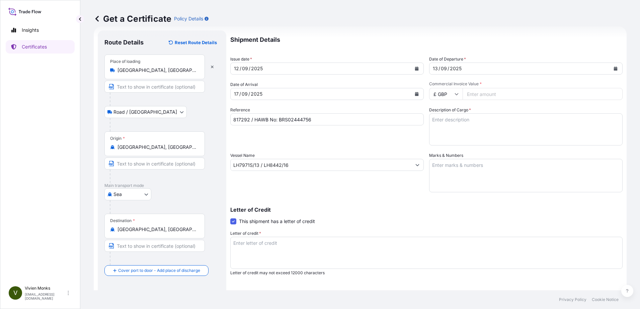
scroll to position [0, 0]
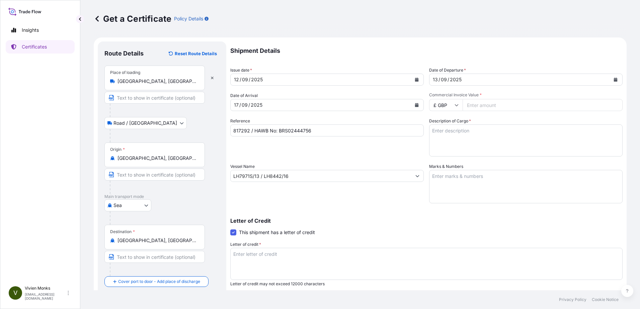
click at [485, 105] on input "Commercial Invoice Value *" at bounding box center [542, 105] width 160 height 12
click at [540, 106] on input "Commercial Invoice Value *" at bounding box center [542, 105] width 160 height 12
paste input "258000"
type input "258000"
click at [516, 132] on textarea "Description of Cargo *" at bounding box center [525, 140] width 193 height 32
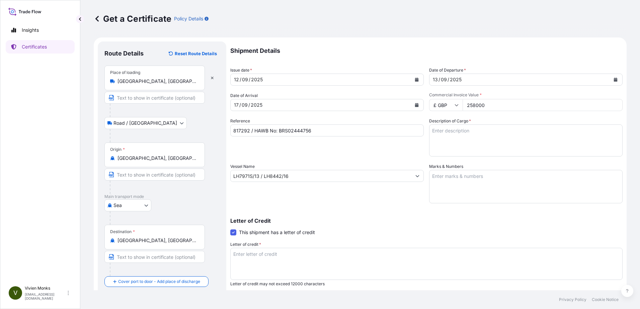
click at [460, 143] on textarea "Description of Cargo *" at bounding box center [525, 140] width 193 height 32
paste textarea "PO NO. E000100002420241220001"
click at [492, 145] on textarea "PO NO. E000100002420241220001" at bounding box center [525, 140] width 193 height 32
click at [513, 129] on textarea "PO NO. E000100002420241220001" at bounding box center [525, 140] width 193 height 32
paste textarea "OMMODITY: PLASMAPRO 80 COBRA"
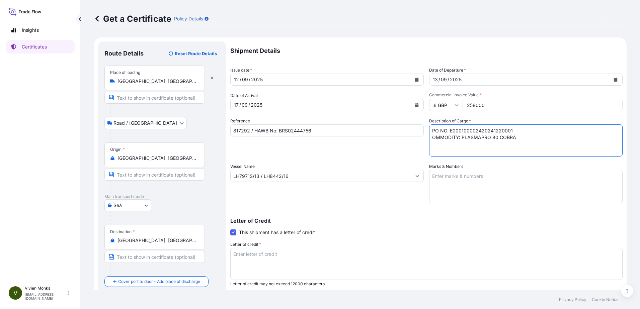
click at [429, 138] on textarea "PO NO. E000100002420241220001 OMMODITY: PLASMAPRO 80 COBRA" at bounding box center [525, 140] width 193 height 32
click at [471, 147] on textarea "PO NO. E000100002420241220001 COMMODITY: PLASMAPRO 80 COBRA" at bounding box center [525, 140] width 193 height 32
click at [429, 130] on textarea "PO NO. E000100002420241220001 COMMODITY: PLASMAPRO 80 COBRA" at bounding box center [525, 140] width 193 height 32
paste textarea "PLASMAPRO80 COBRA"
click at [522, 149] on textarea "PLASMAPRO80 COBRA PO NO. E000100002420241220001 COMMODITY: PLASMAPRO 80 COBRA" at bounding box center [525, 140] width 193 height 32
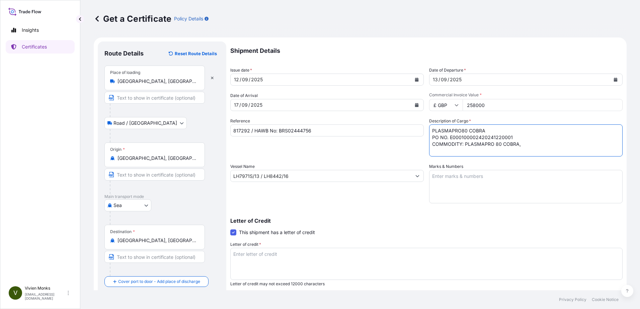
paste textarea "QUANTITY: 1 SET"
click at [581, 150] on textarea "PLASMAPRO80 COBRA PO NO. E000100002420241220001 COMMODITY: PLASMAPRO 80 COBRA, …" at bounding box center [525, 140] width 193 height 32
paste textarea "PRICE TERM:CIP SHENZHEN [GEOGRAPHIC_DATA],[GEOGRAPHIC_DATA](INCOTERMS 2020)"
type textarea "PLASMAPRO80 COBRA PO NO. E000100002420241220001 COMMODITY: PLASMAPRO 80 COBRA, …"
click at [514, 185] on textarea "Marks & Numbers" at bounding box center [525, 186] width 193 height 33
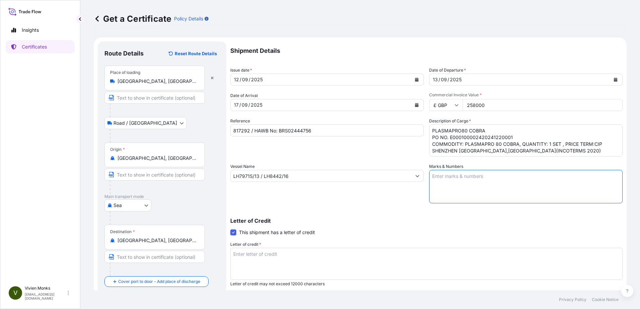
click at [506, 176] on textarea "Marks & Numbers" at bounding box center [525, 186] width 193 height 33
paste textarea "DIMS 145x107x200 CM x 1"
click at [466, 186] on textarea "DIMS 145x107x200 CM x 1" at bounding box center [525, 186] width 193 height 33
click at [499, 178] on textarea "DIMS 145x107x200 CM x 1" at bounding box center [525, 186] width 193 height 33
paste textarea "DIMS 129x106x134 CM x 1"
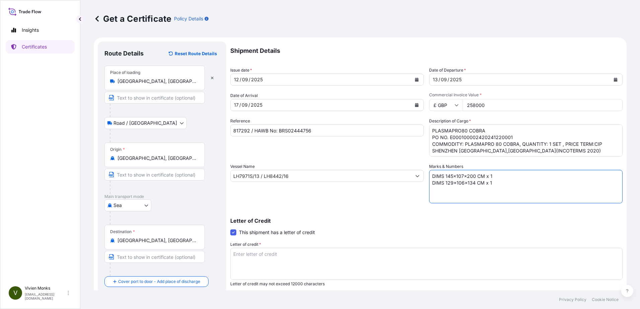
click at [489, 191] on textarea "DIMS 145x107x200 CM x 1 DIMS 129x106x134 CM x 1" at bounding box center [525, 186] width 193 height 33
paste textarea "DIMS 102x80x125 CM x 1"
click at [494, 192] on textarea "DIMS 145x107x200 CM x 1 DIMS 129x106x134 CM x 1 DIMS 102x80x125 CM x 1" at bounding box center [525, 186] width 193 height 33
paste textarea "DIMS 159x92x103 CM x 1"
type textarea "DIMS 145x107x200 CM x 1 DIMS 129x106x134 CM x 1 DIMS 102x80x125 CM x 1 DIMS 159…"
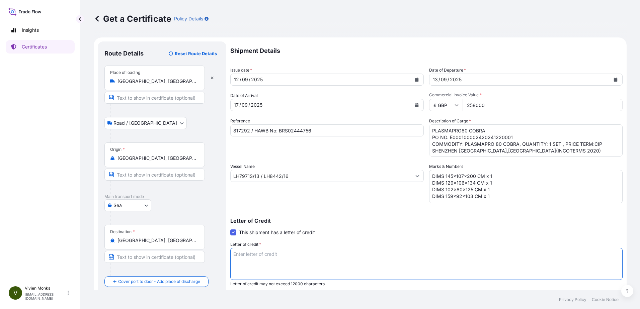
click at [350, 269] on textarea "Letter of credit *" at bounding box center [426, 264] width 392 height 32
click at [311, 250] on textarea "Letter of credit *" at bounding box center [426, 264] width 392 height 32
paste textarea "Documentary Credit Number LC45115C500517"
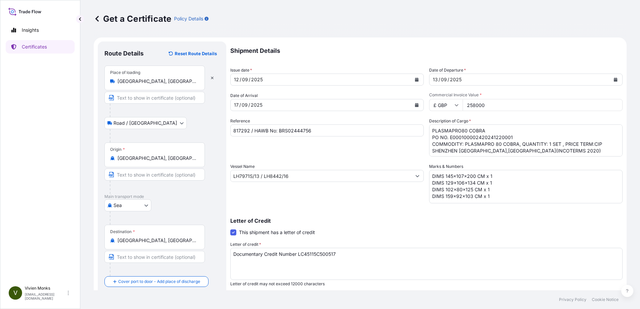
click at [354, 269] on textarea "Documentary Credit Number LC45115C500517" at bounding box center [426, 264] width 392 height 32
paste textarea "CLAIMS PAYABLE IN MAINLAND [GEOGRAPHIC_DATA] IN : :CURRENCY OF THE CREDIT, BLAN…"
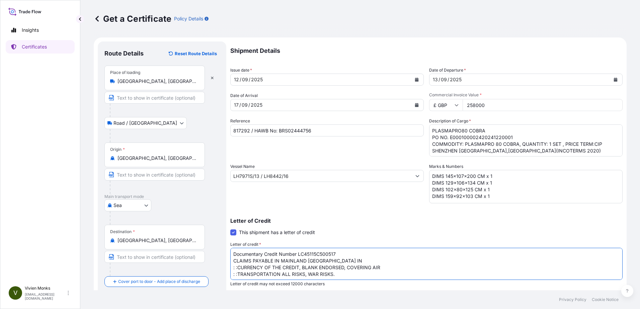
click at [237, 268] on textarea "Documentary Credit Number LC45115C500517 CLAIMS PAYABLE IN MAINLAND [GEOGRAPHIC…" at bounding box center [426, 264] width 392 height 32
click at [238, 276] on textarea "Documentary Credit Number LC45115C500517 CLAIMS PAYABLE IN MAINLAND [GEOGRAPHIC…" at bounding box center [426, 264] width 392 height 32
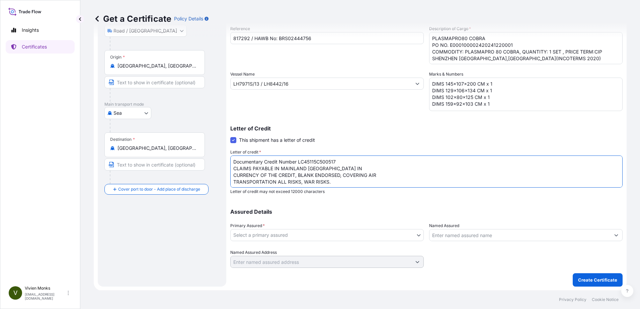
scroll to position [93, 0]
type textarea "Documentary Credit Number LC45115C500517 CLAIMS PAYABLE IN MAINLAND [GEOGRAPHIC…"
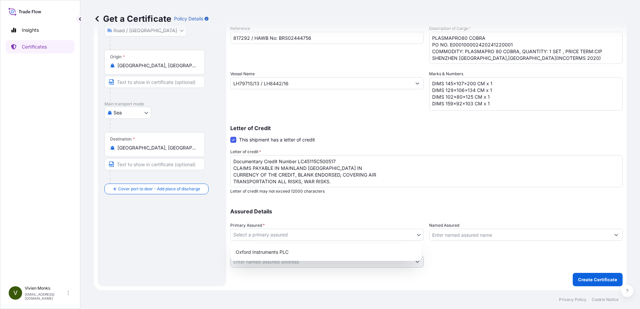
click at [353, 235] on body "Insights Certificates V [PERSON_NAME] [PERSON_NAME][EMAIL_ADDRESS][DOMAIN_NAME]…" at bounding box center [320, 154] width 640 height 309
click at [342, 250] on div "Oxford Instruments PLC" at bounding box center [326, 252] width 186 height 12
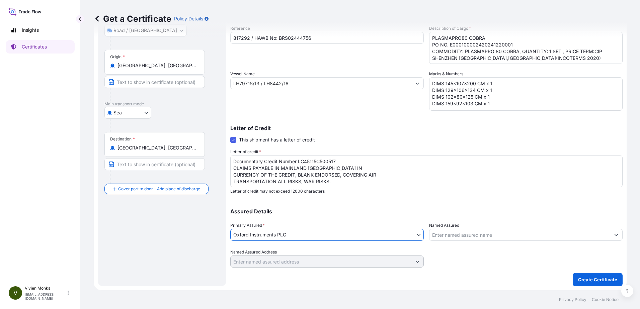
click at [452, 236] on input "Named Assured" at bounding box center [519, 235] width 181 height 12
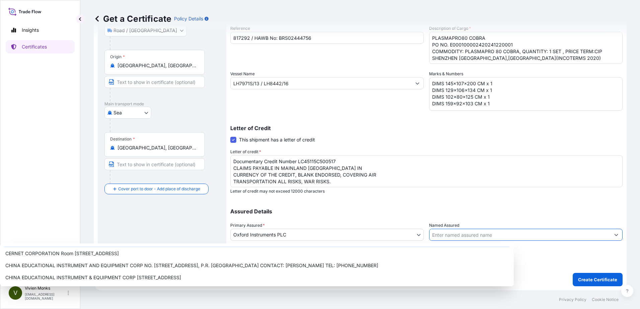
scroll to position [163, 0]
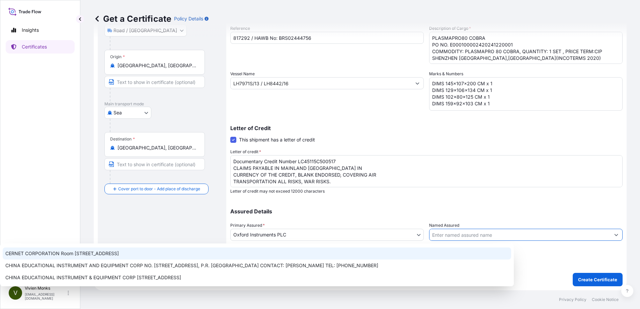
click at [473, 232] on input "Named Assured" at bounding box center [519, 235] width 181 height 12
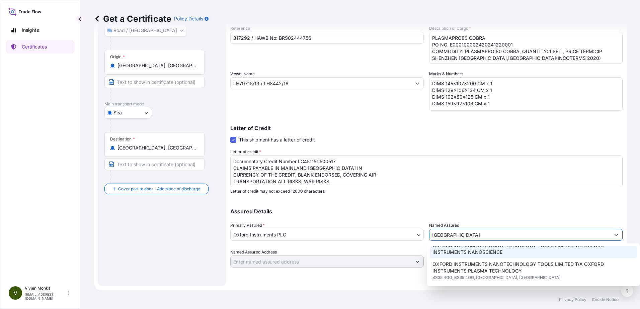
scroll to position [86, 0]
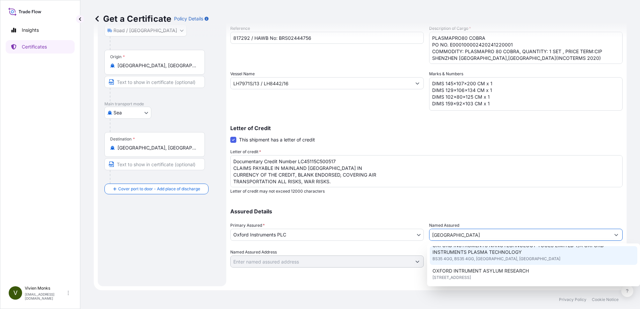
click at [470, 254] on span "OXFORD INSTRUMENTS NANOTECHNOLOGY TOOLS LIMITED T/A OXFORD INSTRUMENTS PLASMA T…" at bounding box center [533, 248] width 202 height 13
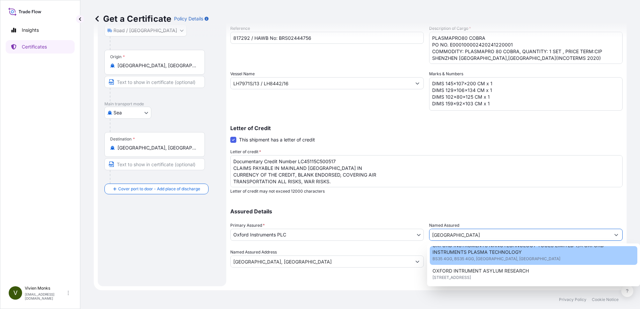
type input "OXFORD INSTRUMENTS NANOTECHNOLOGY TOOLS LIMITED T/A OXFORD INSTRUMENTS PLASMA T…"
type input "[GEOGRAPHIC_DATA], [GEOGRAPHIC_DATA]"
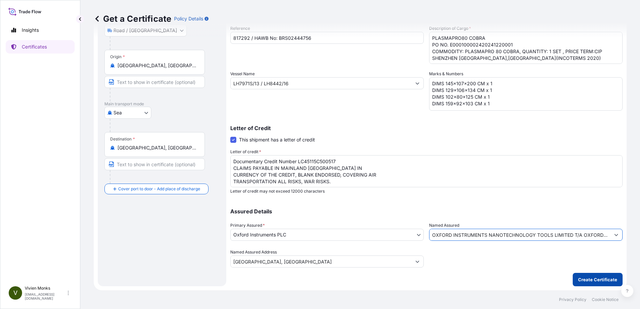
type input "OXFORD INSTRUMENTS NANOTECHNOLOGY TOOLS LIMITED T/A OXFORD INSTRUMENTS PLASMA T…"
click at [581, 281] on p "Create Certificate" at bounding box center [597, 279] width 39 height 7
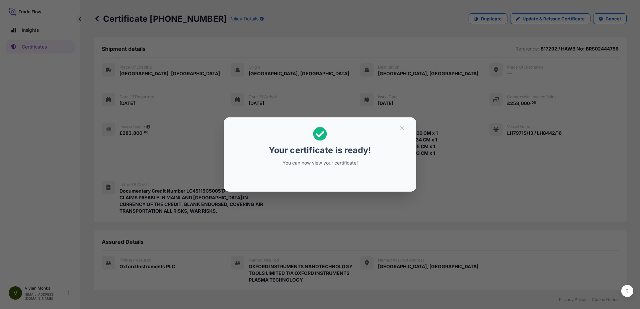
click at [364, 217] on div "Your certificate is ready! You can now view your certificate!" at bounding box center [320, 154] width 640 height 309
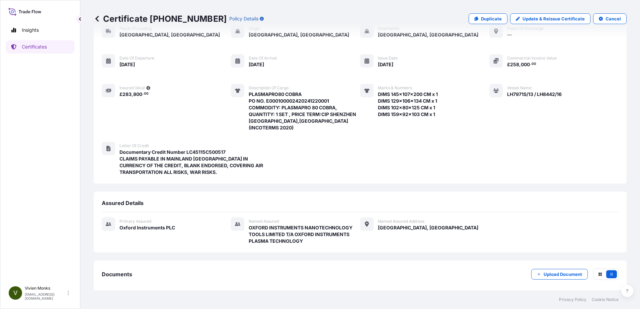
scroll to position [65, 0]
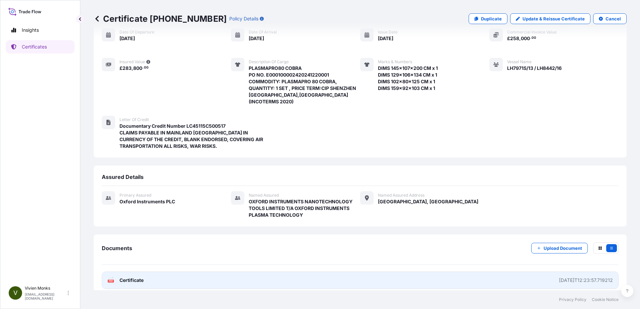
click at [232, 277] on link "PDF Certificate [DATE]T12:23:57.719212" at bounding box center [360, 280] width 517 height 17
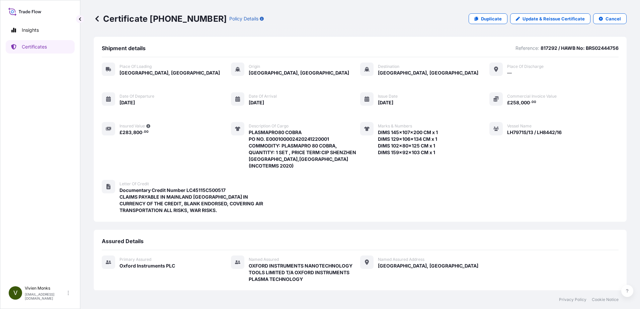
scroll to position [0, 0]
click at [517, 21] on link "Update & Reissue Certificate" at bounding box center [550, 18] width 80 height 11
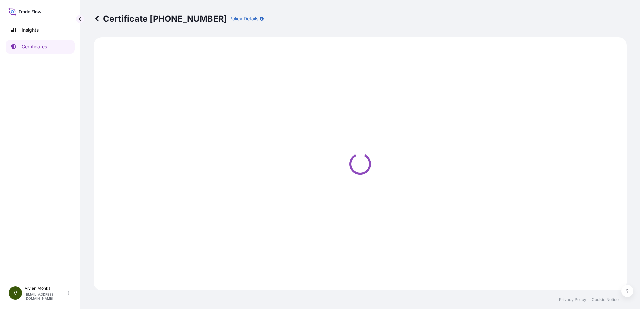
select select "Road / [GEOGRAPHIC_DATA]"
select select "Sea"
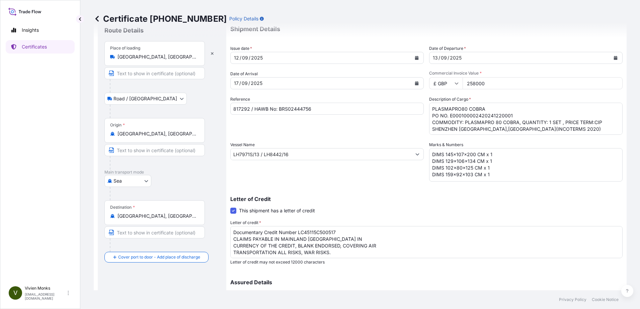
scroll to position [33, 0]
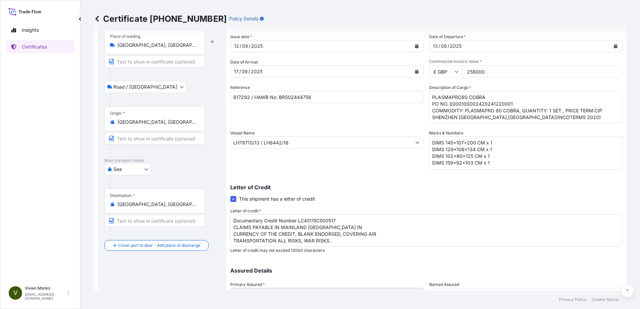
click at [140, 169] on body "Insights Certificates V [PERSON_NAME] [PERSON_NAME][EMAIL_ADDRESS][DOMAIN_NAME]…" at bounding box center [320, 154] width 640 height 309
click at [135, 199] on div "Air" at bounding box center [127, 199] width 41 height 12
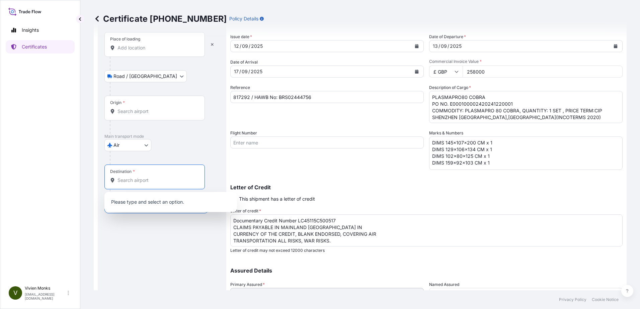
click at [134, 180] on input "Destination *" at bounding box center [156, 180] width 79 height 7
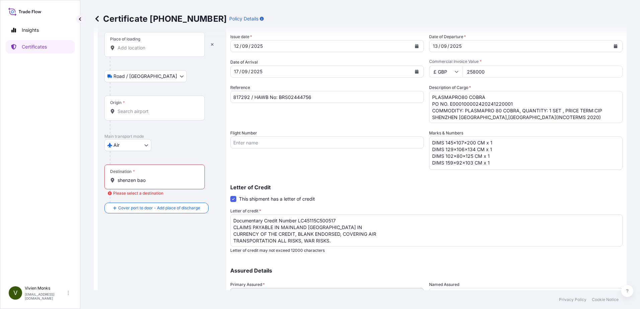
click at [130, 178] on input "shenzen bao" at bounding box center [156, 180] width 79 height 7
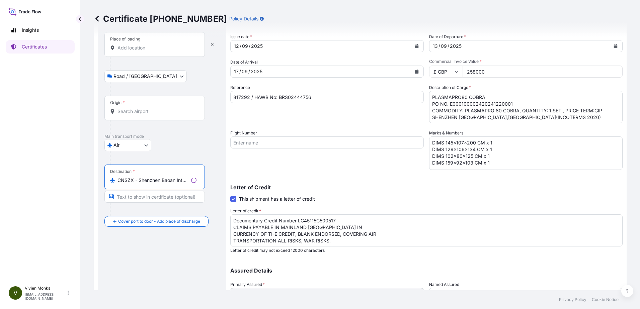
type input "CNSZX - Shenzhen Baoan International Apt, [GEOGRAPHIC_DATA]"
click at [171, 254] on div "Route Details Reset Route Details Place of loading Road / [GEOGRAPHIC_DATA] / I…" at bounding box center [161, 177] width 115 height 324
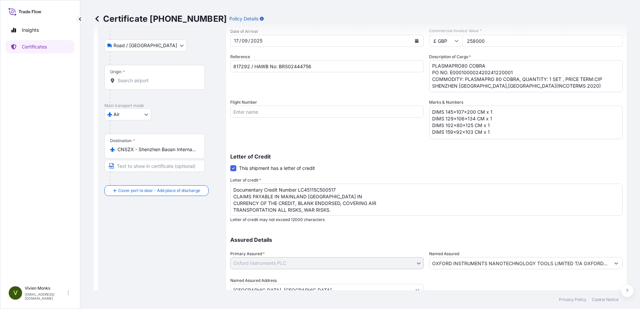
scroll to position [93, 0]
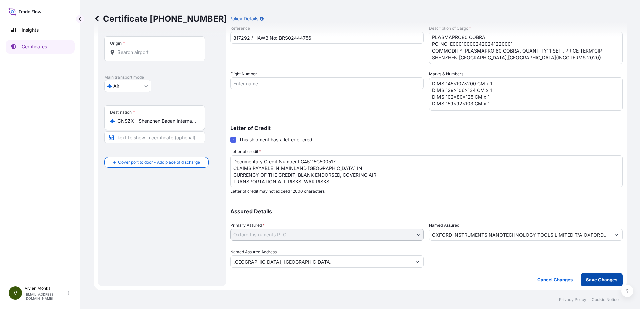
click at [587, 281] on p "Save Changes" at bounding box center [601, 279] width 31 height 7
click at [139, 51] on input "Origin * Please select an origin" at bounding box center [156, 52] width 79 height 7
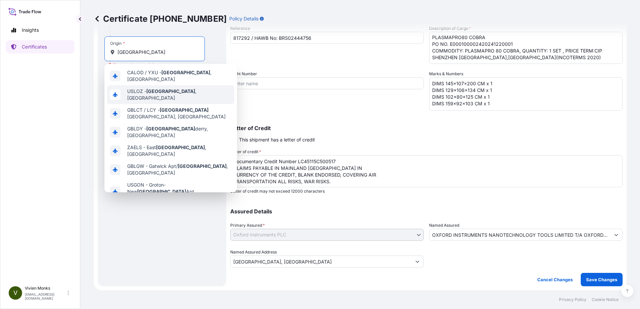
scroll to position [54, 0]
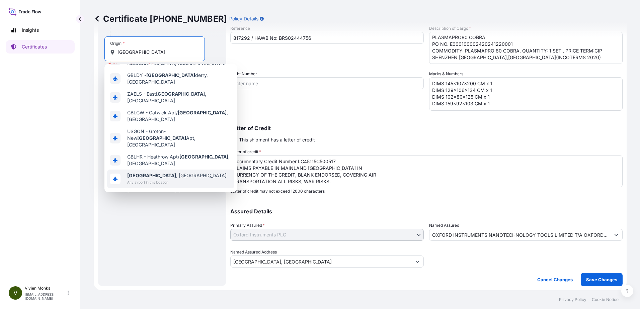
click at [156, 172] on span "[GEOGRAPHIC_DATA] , [GEOGRAPHIC_DATA]" at bounding box center [176, 175] width 99 height 7
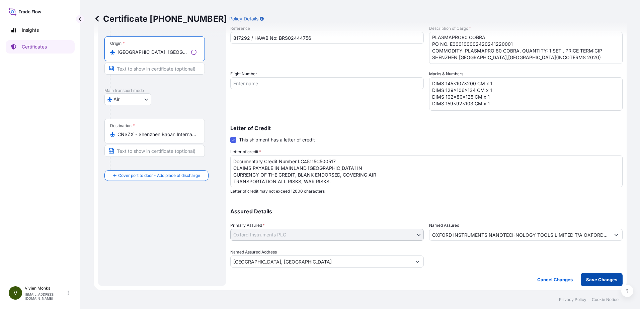
type input "[GEOGRAPHIC_DATA], [GEOGRAPHIC_DATA]"
click at [594, 281] on p "Save Changes" at bounding box center [601, 279] width 31 height 7
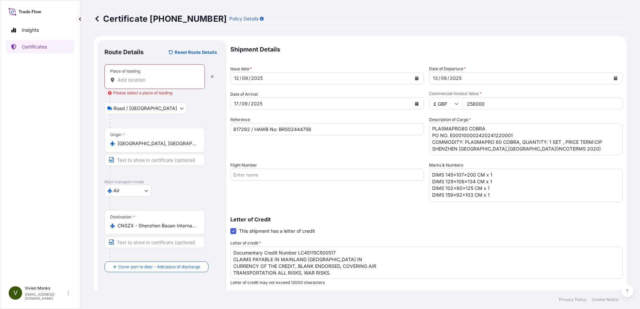
scroll to position [0, 0]
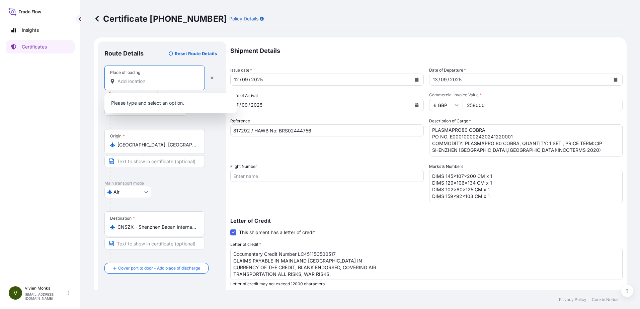
click at [153, 82] on input "Place of loading Please select a place of loading" at bounding box center [156, 81] width 79 height 7
click at [142, 85] on div "Place of loading" at bounding box center [154, 78] width 100 height 25
click at [142, 85] on input "Place of loading" at bounding box center [156, 81] width 79 height 7
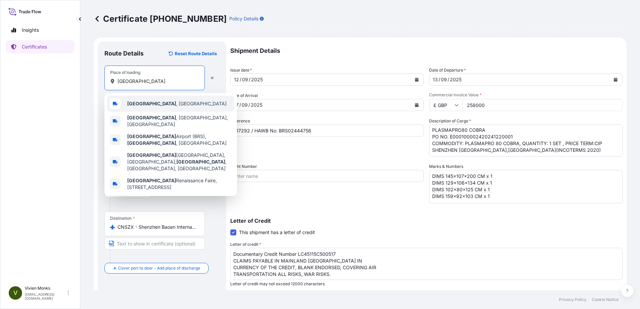
click at [148, 98] on div "[GEOGRAPHIC_DATA] , [GEOGRAPHIC_DATA]" at bounding box center [170, 104] width 127 height 16
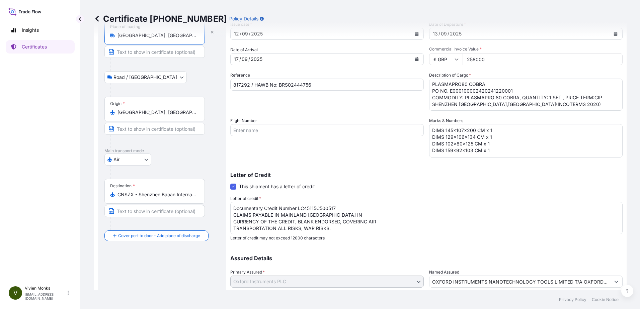
scroll to position [93, 0]
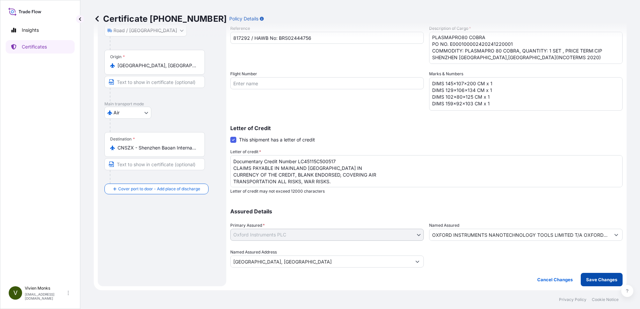
type input "[GEOGRAPHIC_DATA], [GEOGRAPHIC_DATA]"
click at [586, 279] on p "Save Changes" at bounding box center [601, 279] width 31 height 7
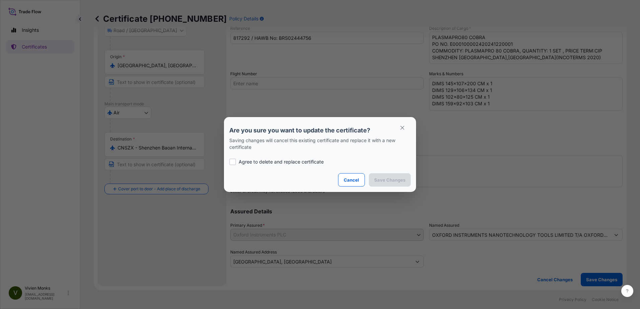
click at [297, 162] on p "Agree to delete and replace certificate" at bounding box center [281, 162] width 85 height 7
checkbox input "true"
click at [396, 183] on button "Save Changes" at bounding box center [390, 179] width 42 height 13
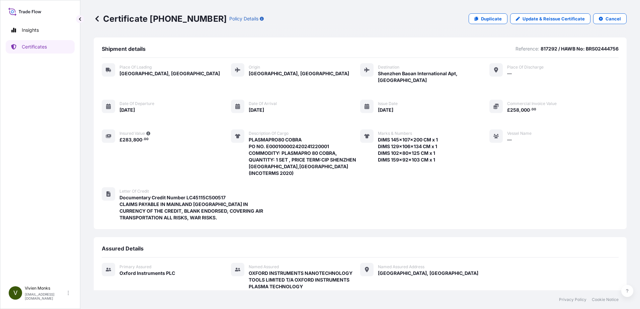
scroll to position [65, 0]
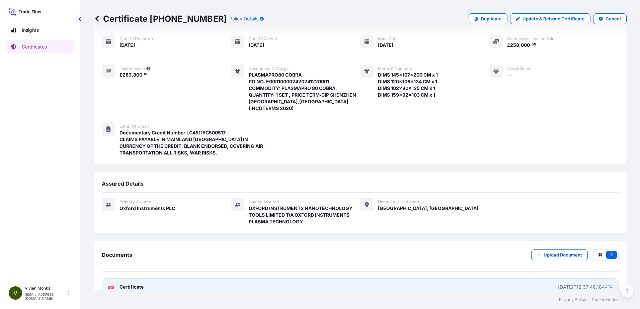
click at [558, 284] on div "[DATE]T12:37:46.184414" at bounding box center [585, 287] width 55 height 7
